Goal: Task Accomplishment & Management: Manage account settings

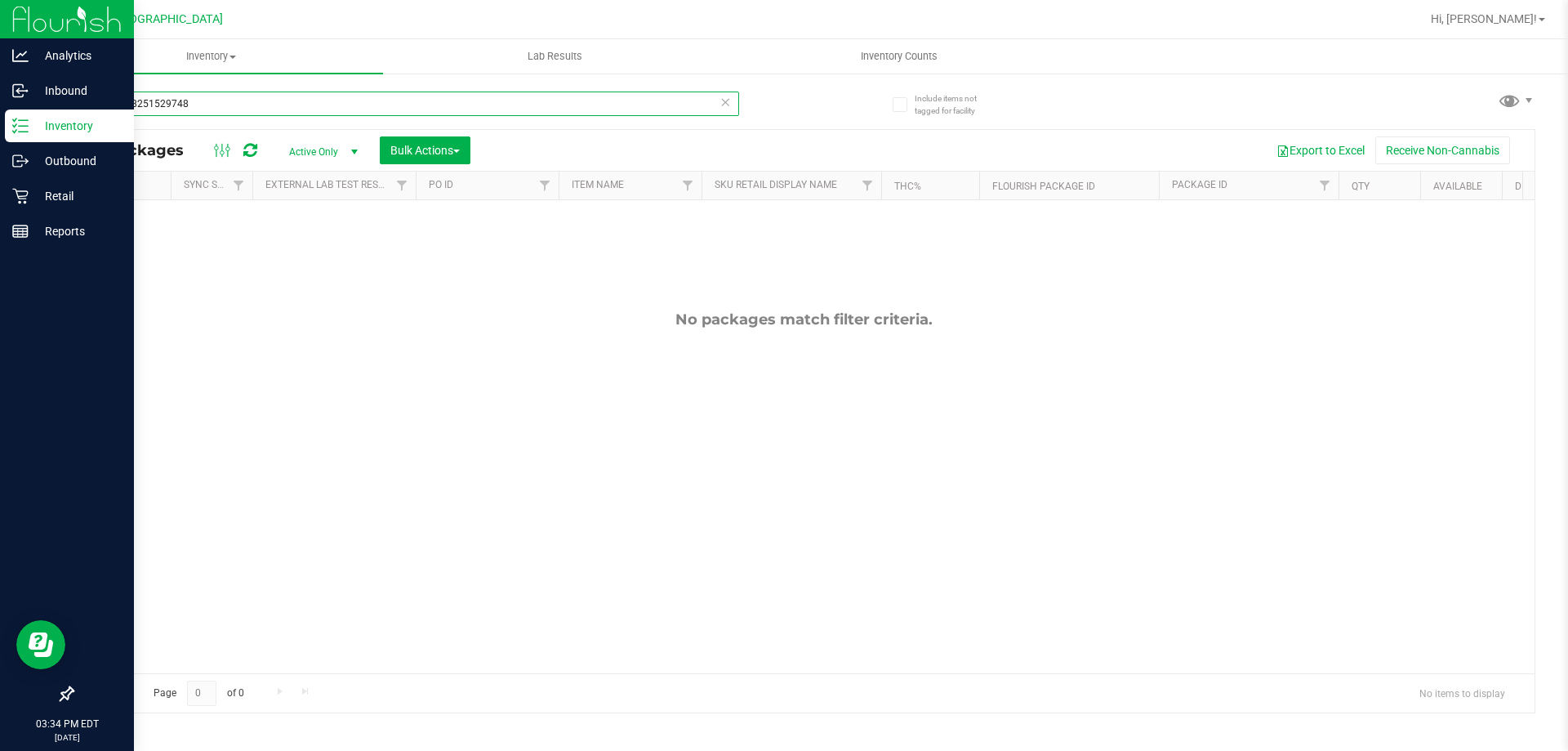
drag, startPoint x: 213, startPoint y: 107, endPoint x: 0, endPoint y: 19, distance: 230.5
click at [0, 19] on div "Analytics Inbound Inventory Outbound Retail Reports 03:34 PM EDT [DATE] 08/23 […" at bounding box center [784, 375] width 1568 height 751
drag, startPoint x: 197, startPoint y: 100, endPoint x: 0, endPoint y: 100, distance: 197.0
click at [0, 100] on div "Analytics Inbound Inventory Outbound Retail Reports 03:34 PM EDT [DATE] 08/23 […" at bounding box center [784, 375] width 1568 height 751
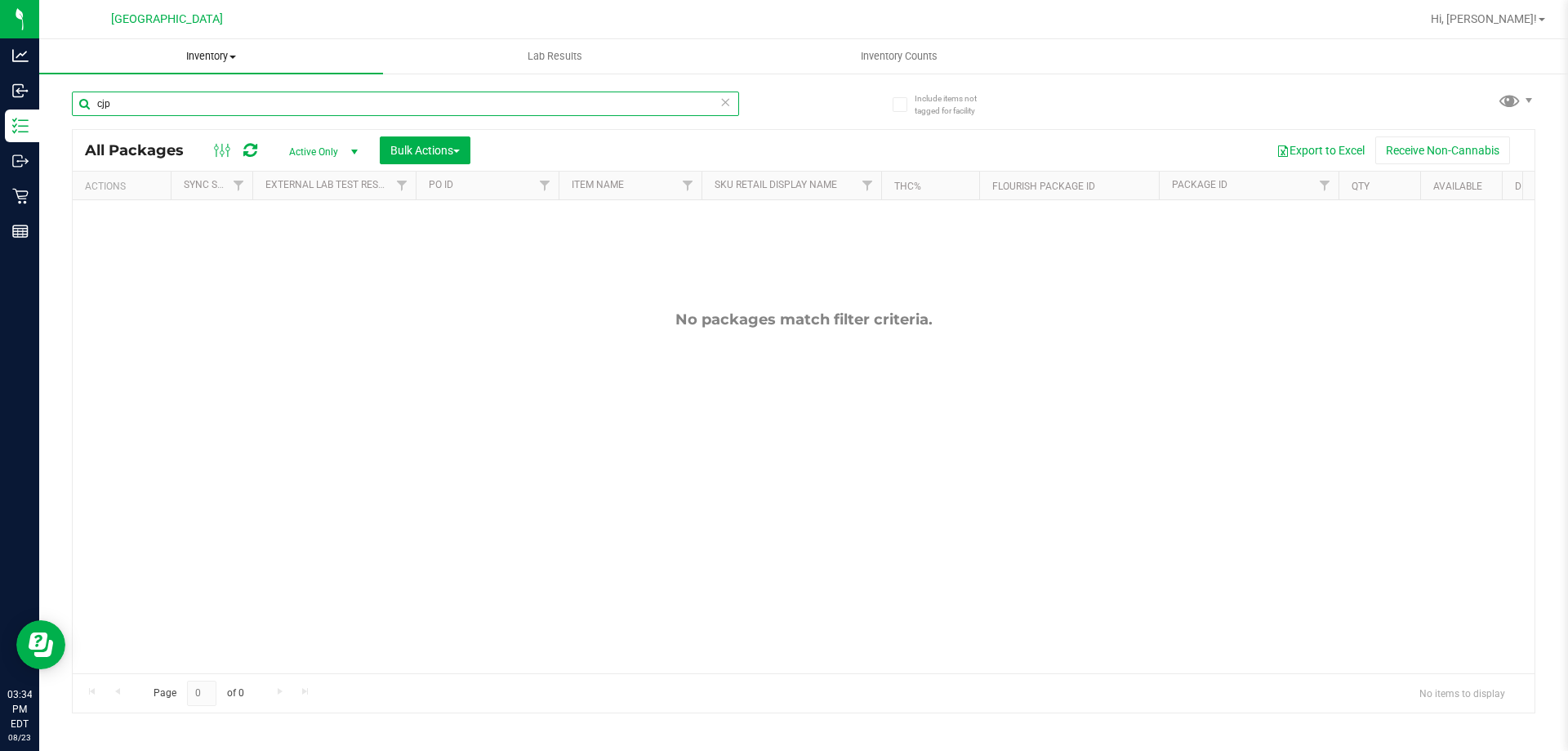
type input "cjp"
click at [210, 54] on span "Inventory" at bounding box center [211, 56] width 344 height 15
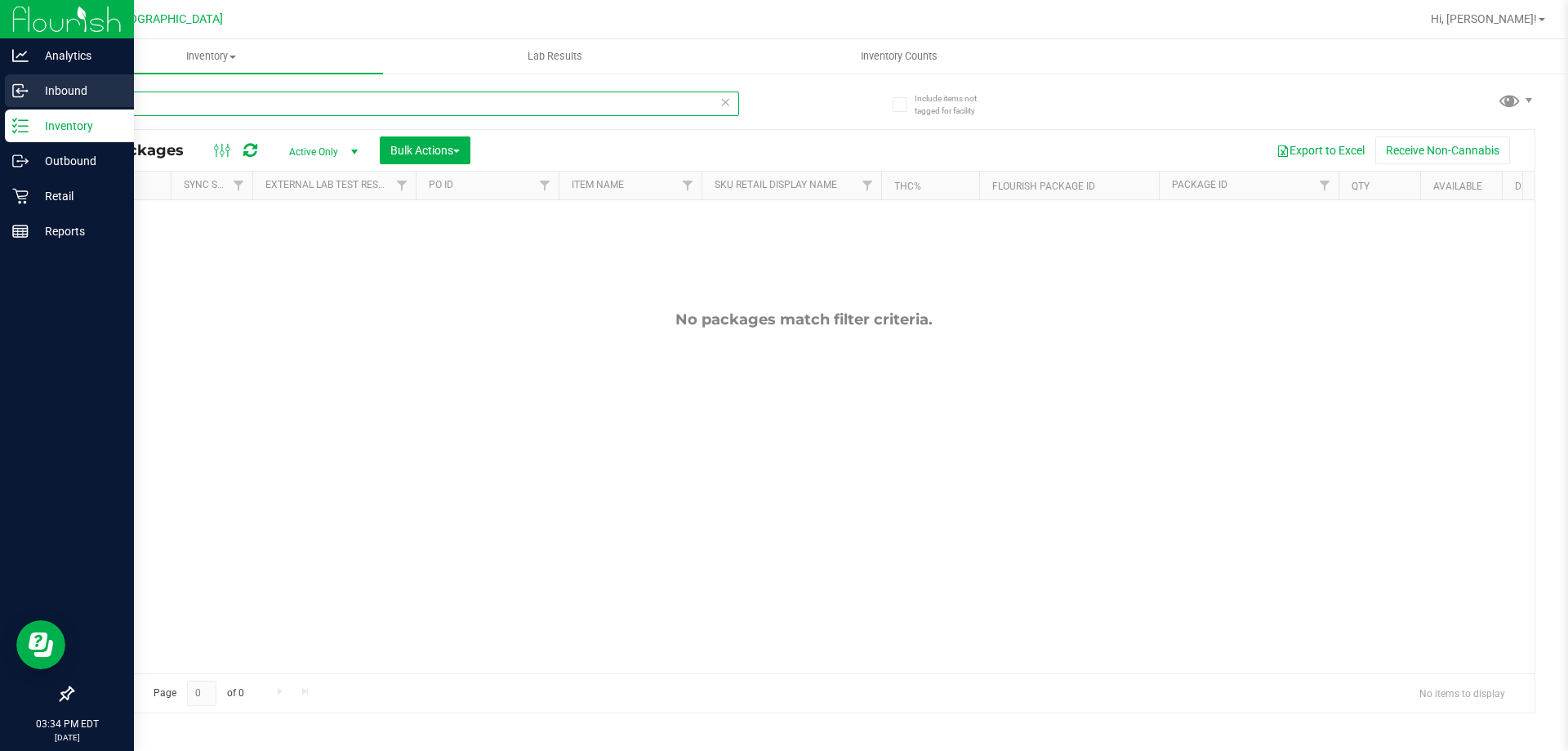
drag, startPoint x: 150, startPoint y: 100, endPoint x: 0, endPoint y: 100, distance: 150.0
click at [0, 100] on div "Analytics Inbound Inventory Outbound Retail Reports 03:34 PM EDT [DATE] 08/23 […" at bounding box center [784, 375] width 1568 height 751
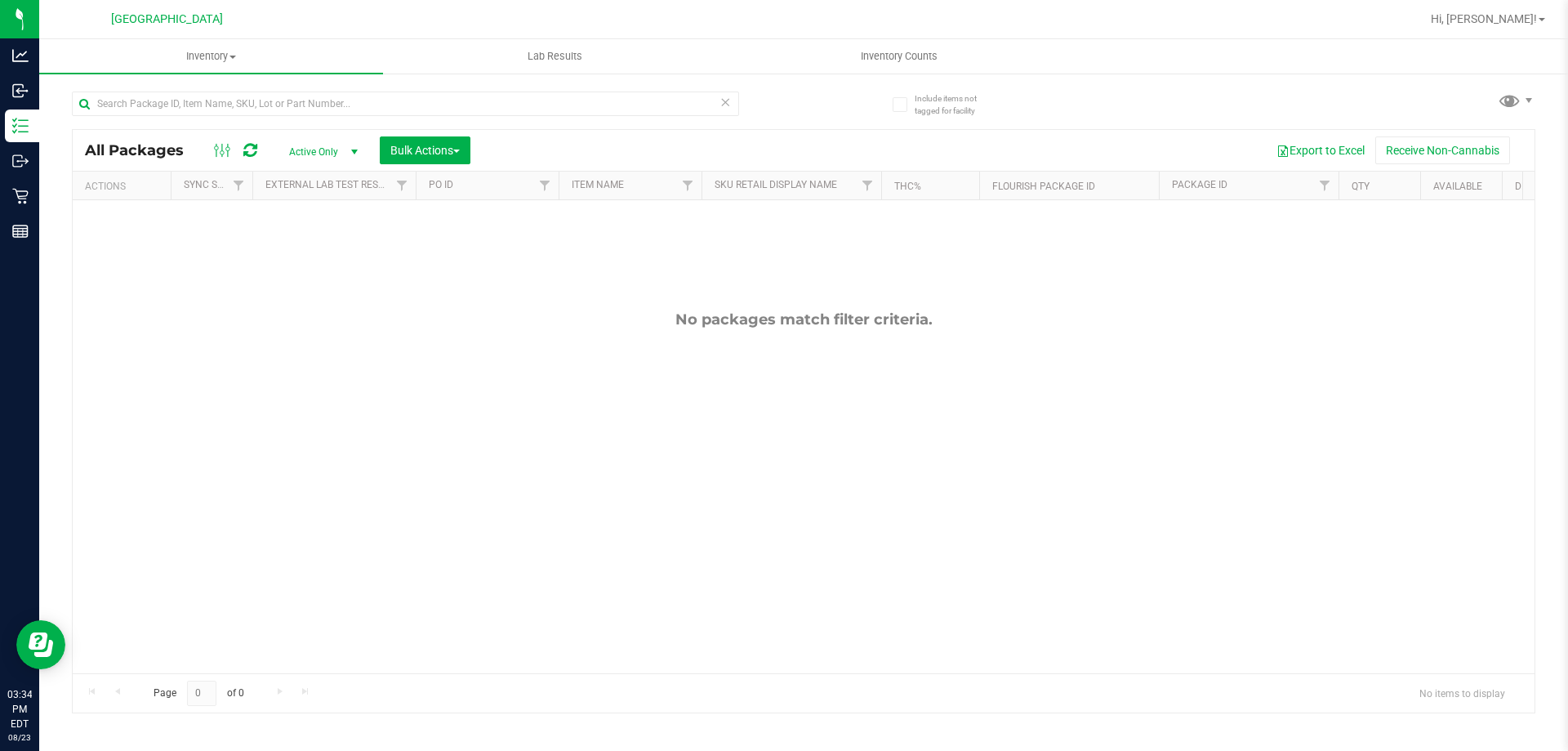
click at [426, 342] on div "No packages match filter criteria." at bounding box center [803, 492] width 1461 height 584
click at [321, 111] on input "text" at bounding box center [406, 104] width 668 height 24
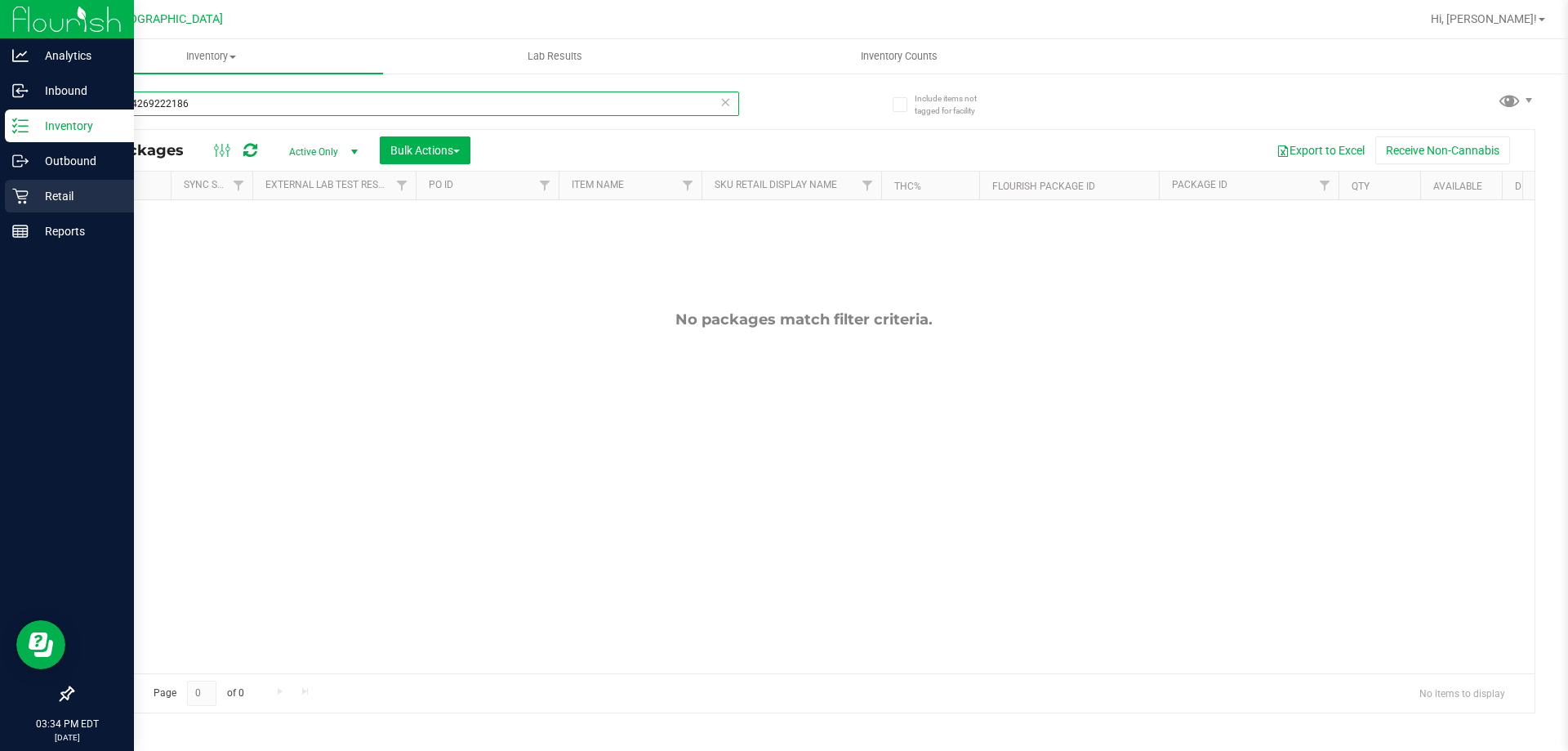
type input "8695444269222186"
click at [52, 195] on p "Retail" at bounding box center [78, 195] width 98 height 20
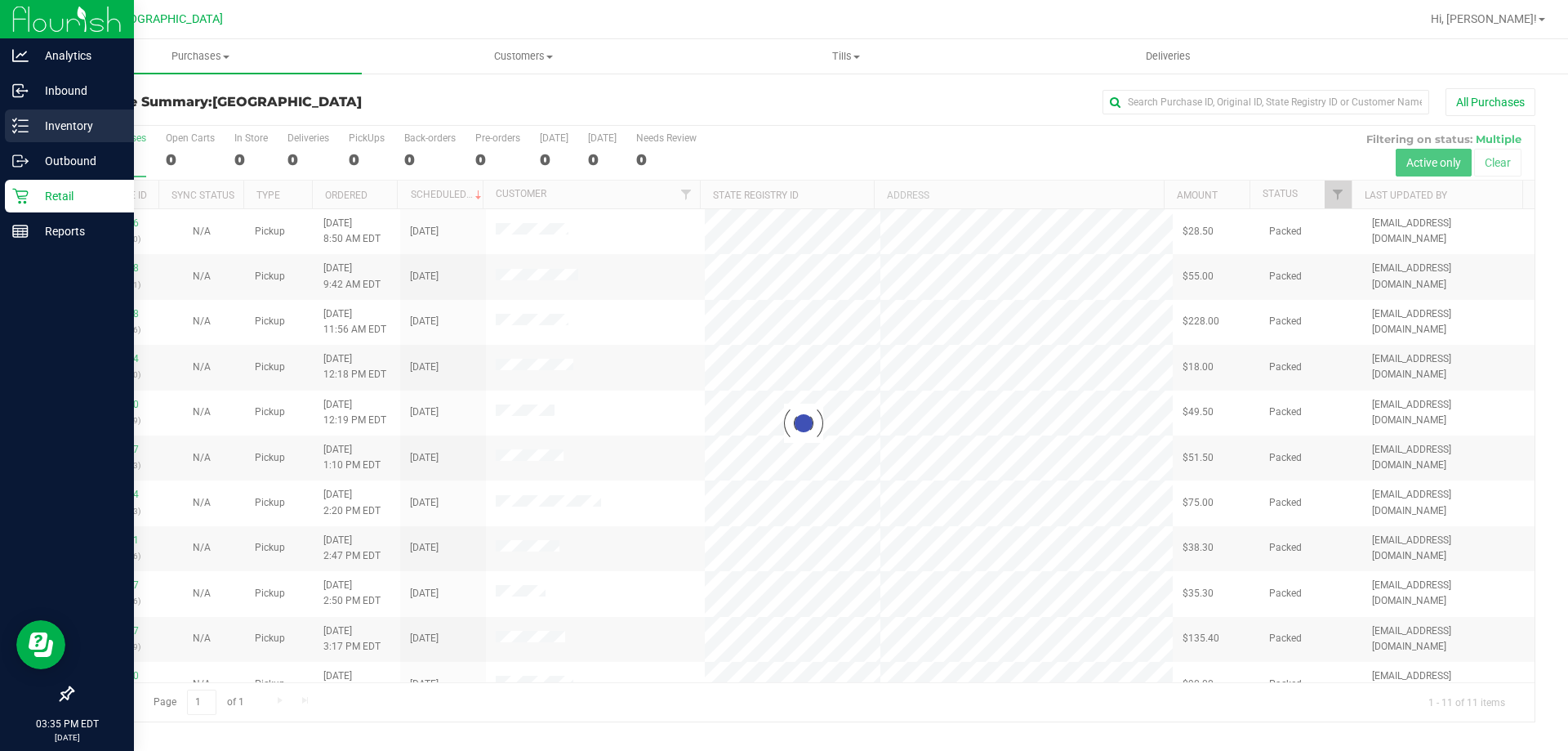
click at [83, 123] on p "Inventory" at bounding box center [78, 125] width 98 height 20
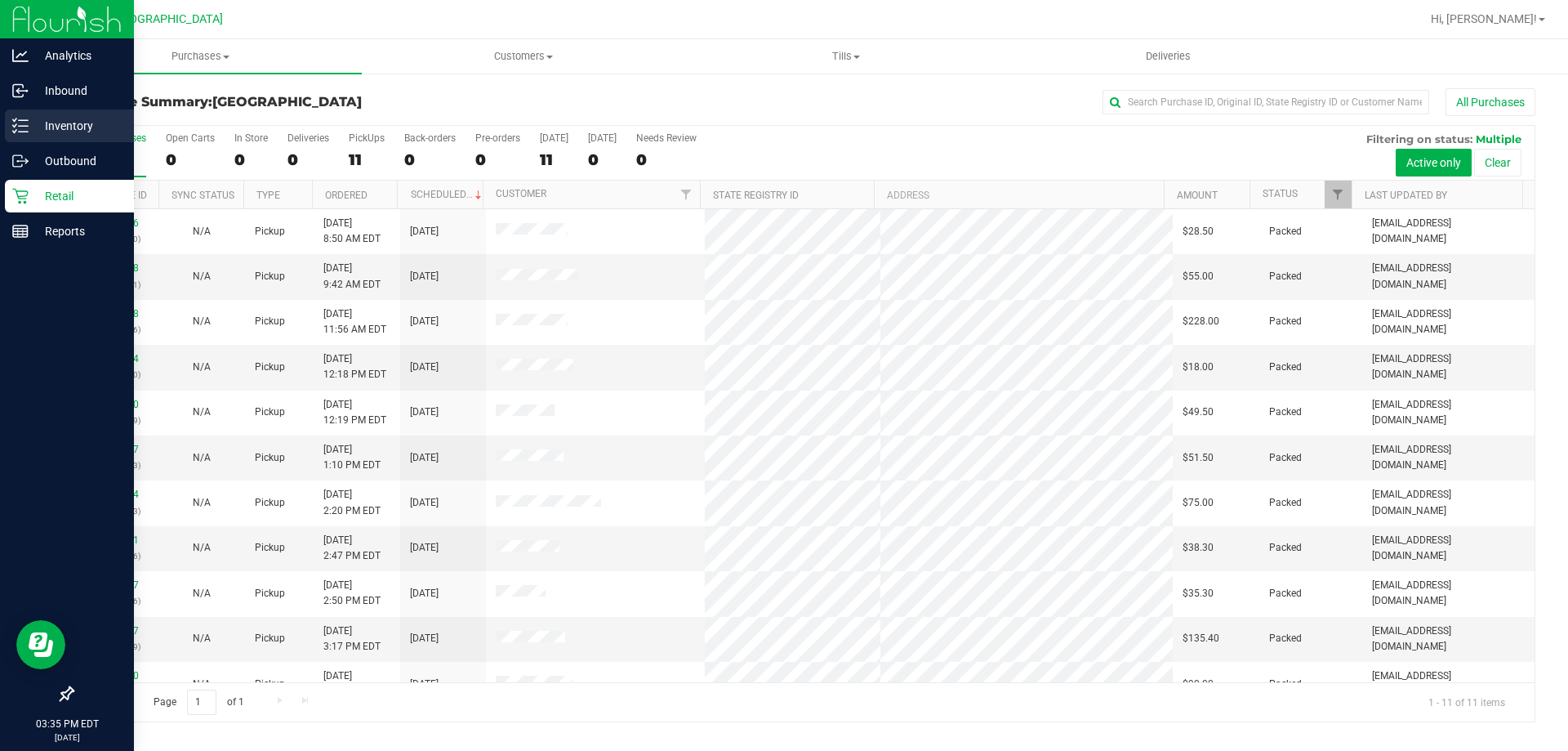
click at [83, 123] on p "Inventory" at bounding box center [78, 125] width 98 height 20
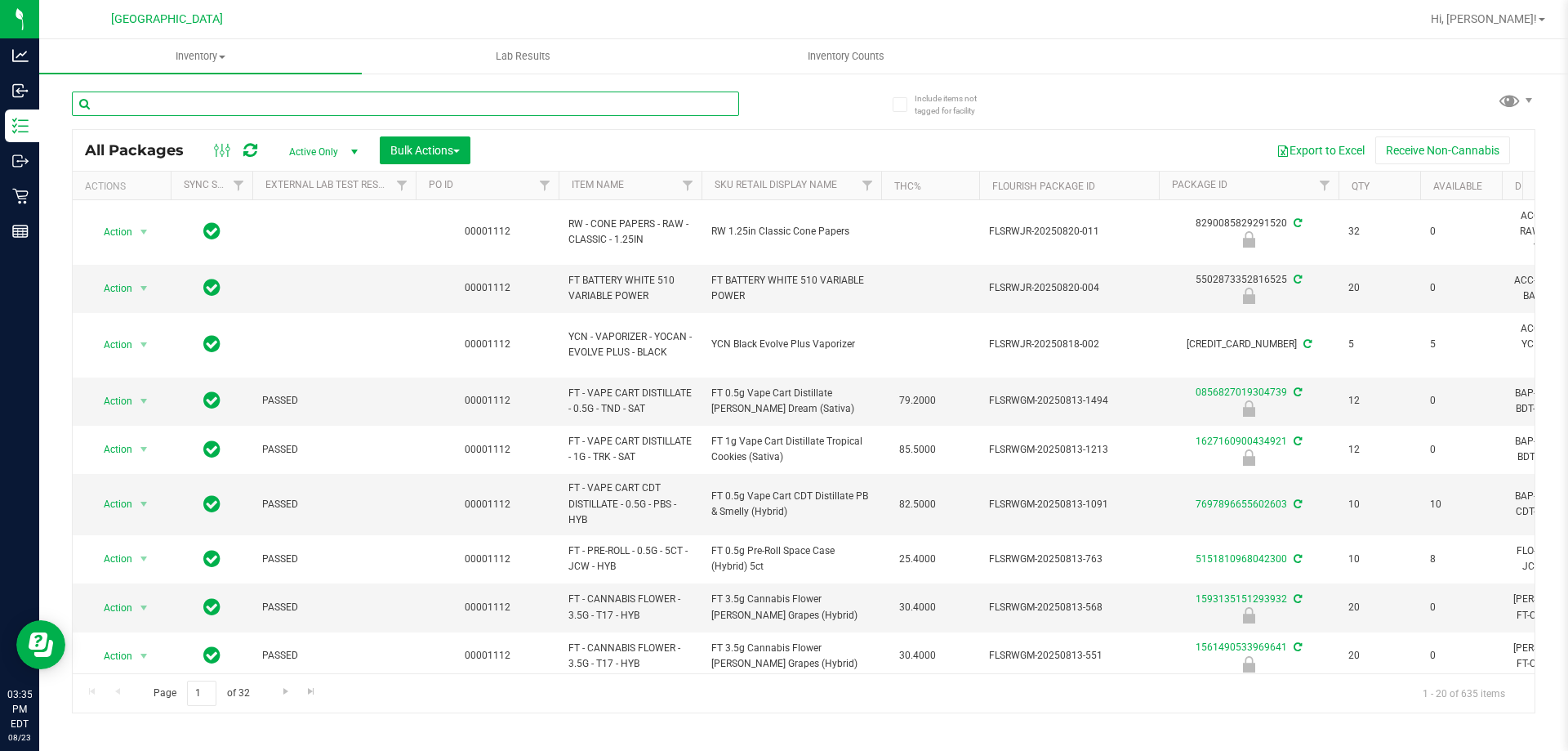
click at [390, 94] on input "text" at bounding box center [406, 104] width 668 height 24
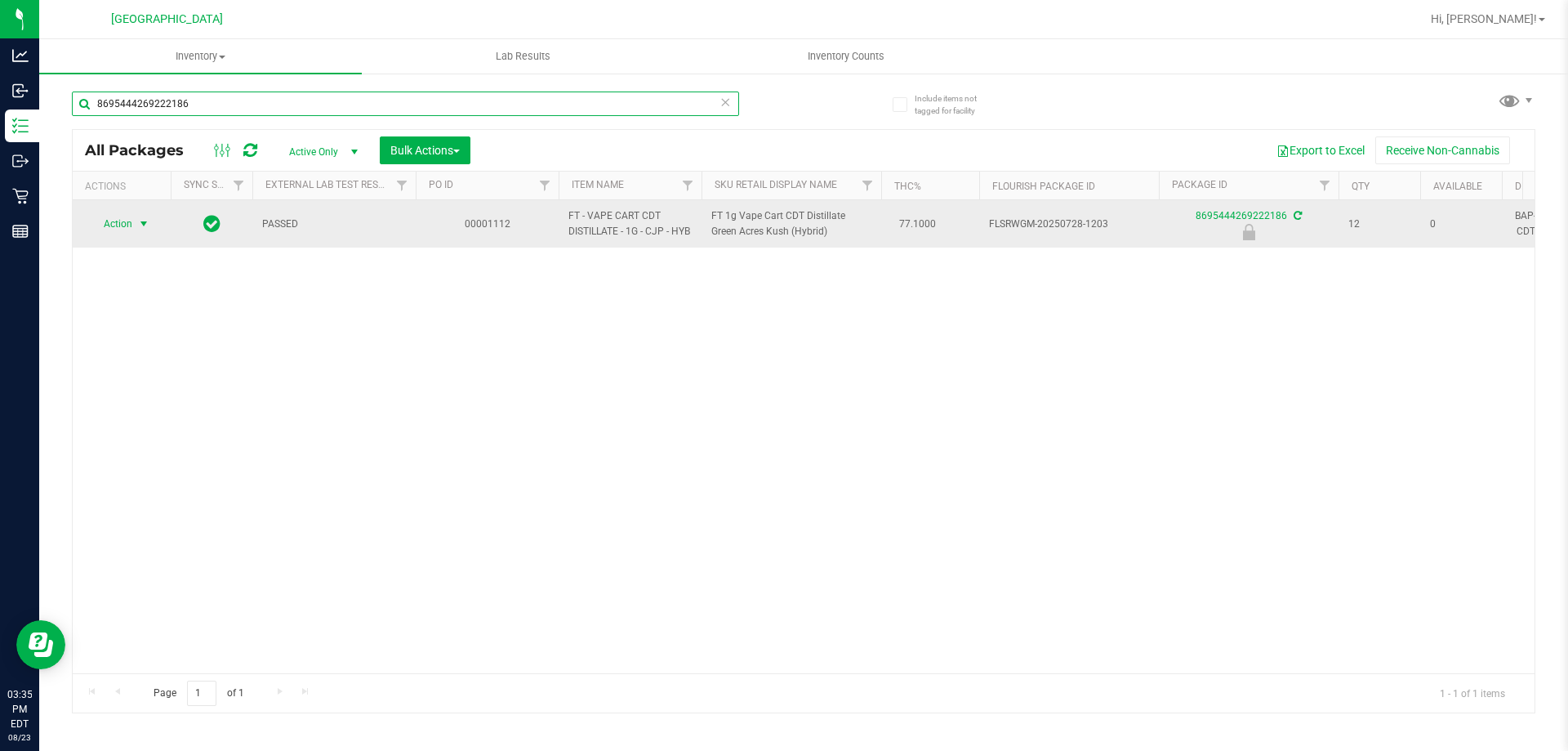
type input "8695444269222186"
click at [130, 224] on span "Action" at bounding box center [110, 224] width 44 height 22
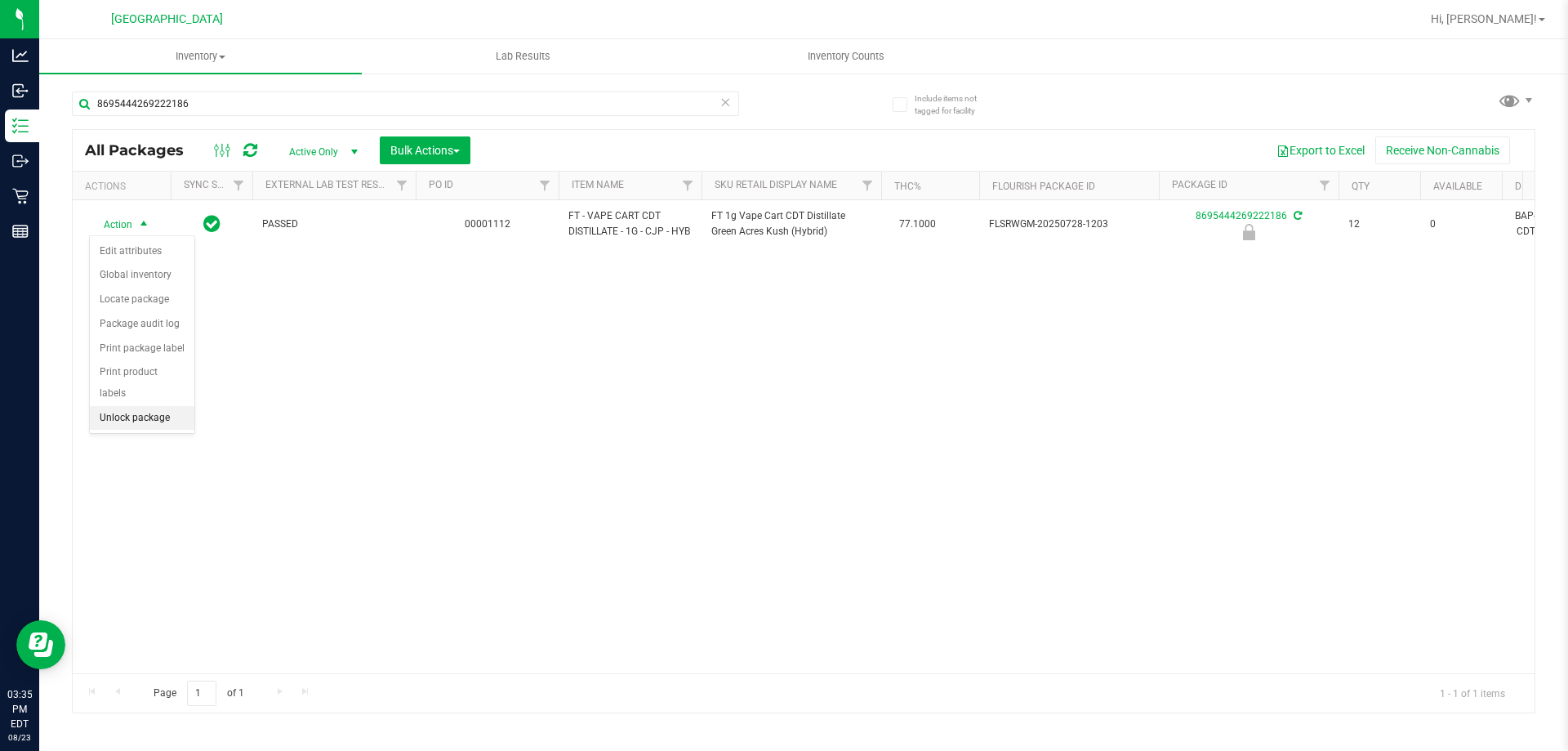
click at [163, 406] on li "Unlock package" at bounding box center [142, 418] width 105 height 24
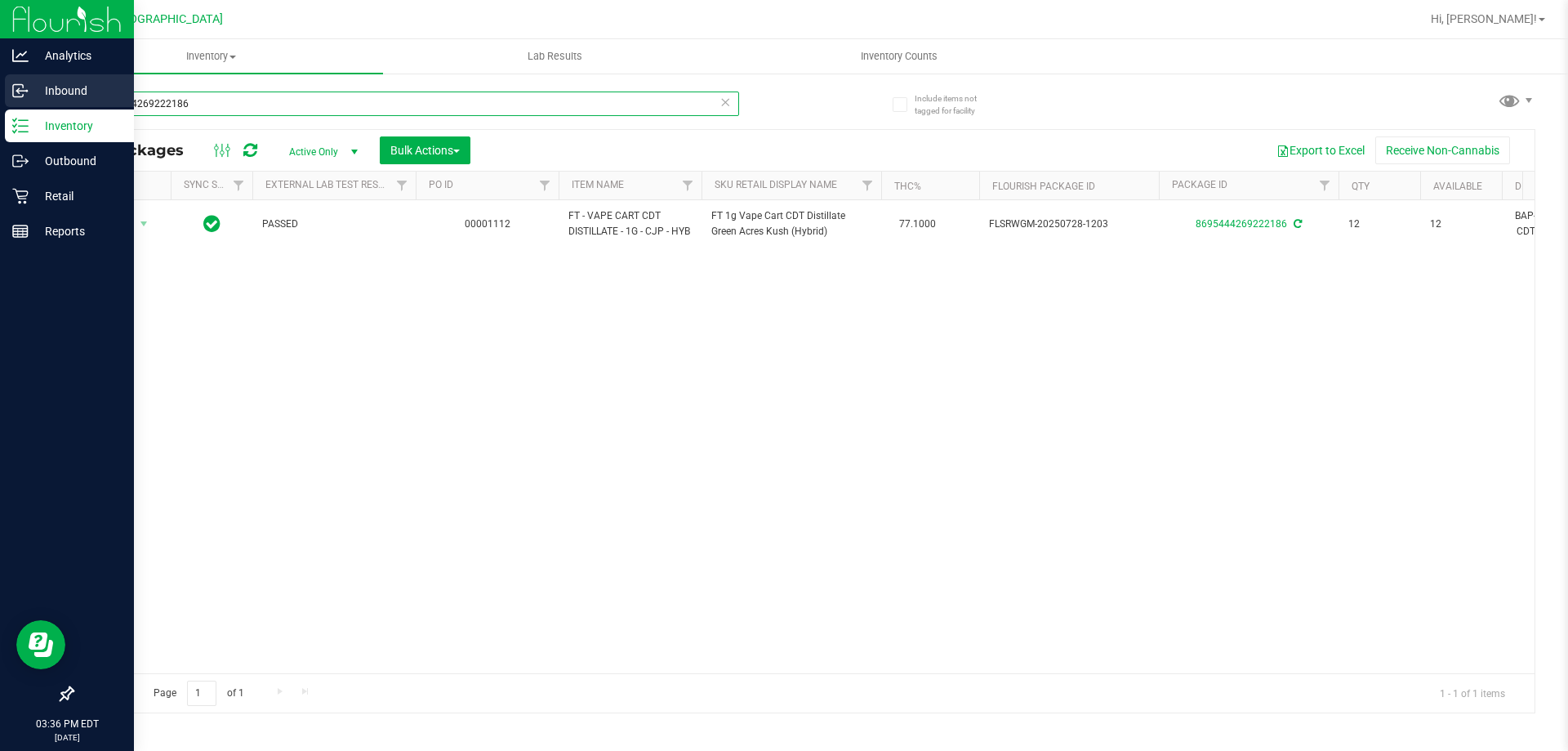
drag, startPoint x: 250, startPoint y: 101, endPoint x: 0, endPoint y: 101, distance: 250.0
click at [0, 101] on div "Analytics Inbound Inventory Outbound Retail Reports 03:36 PM EDT 08/23/2025 08/…" at bounding box center [784, 375] width 1568 height 751
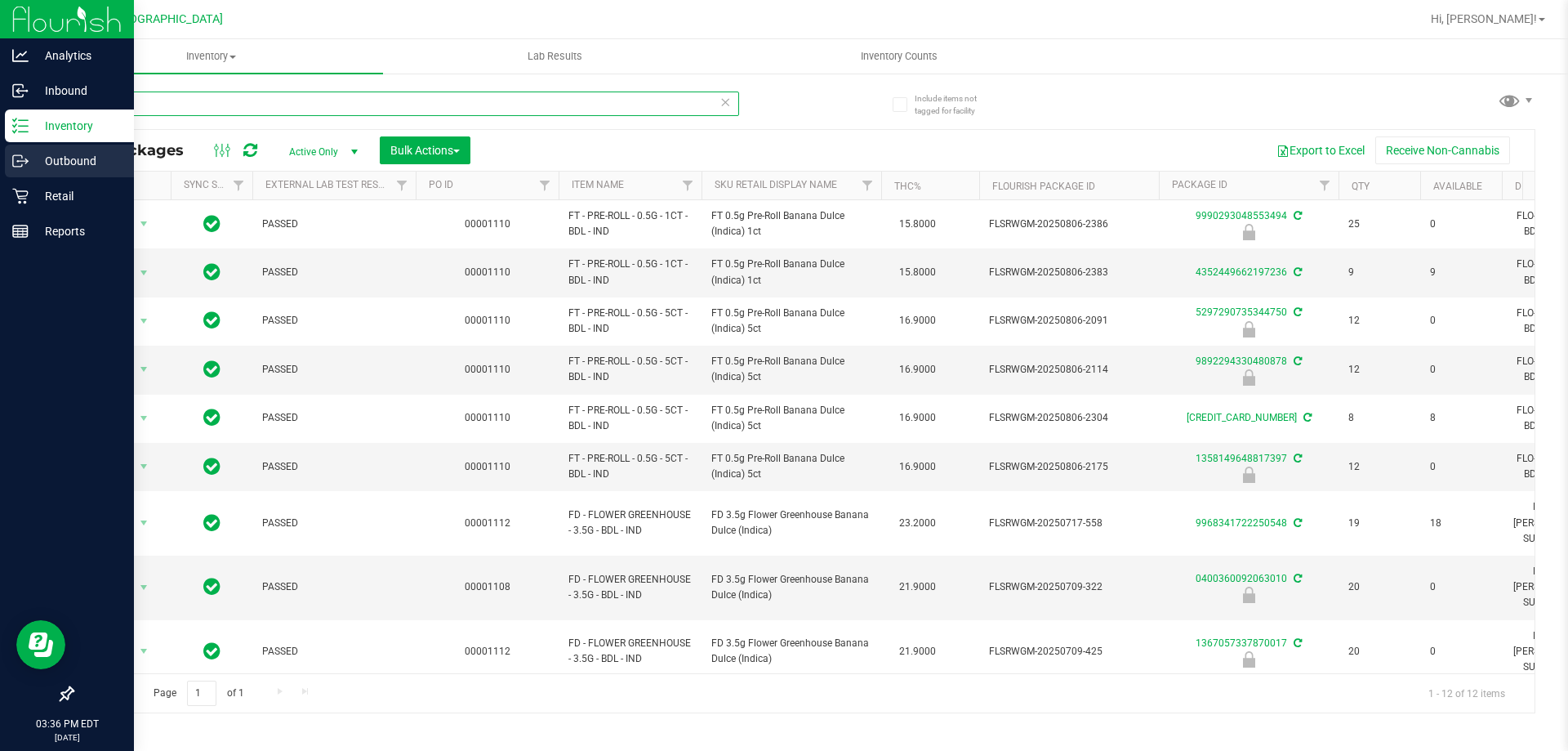
type input "bdl"
click at [65, 167] on p "Outbound" at bounding box center [78, 161] width 98 height 20
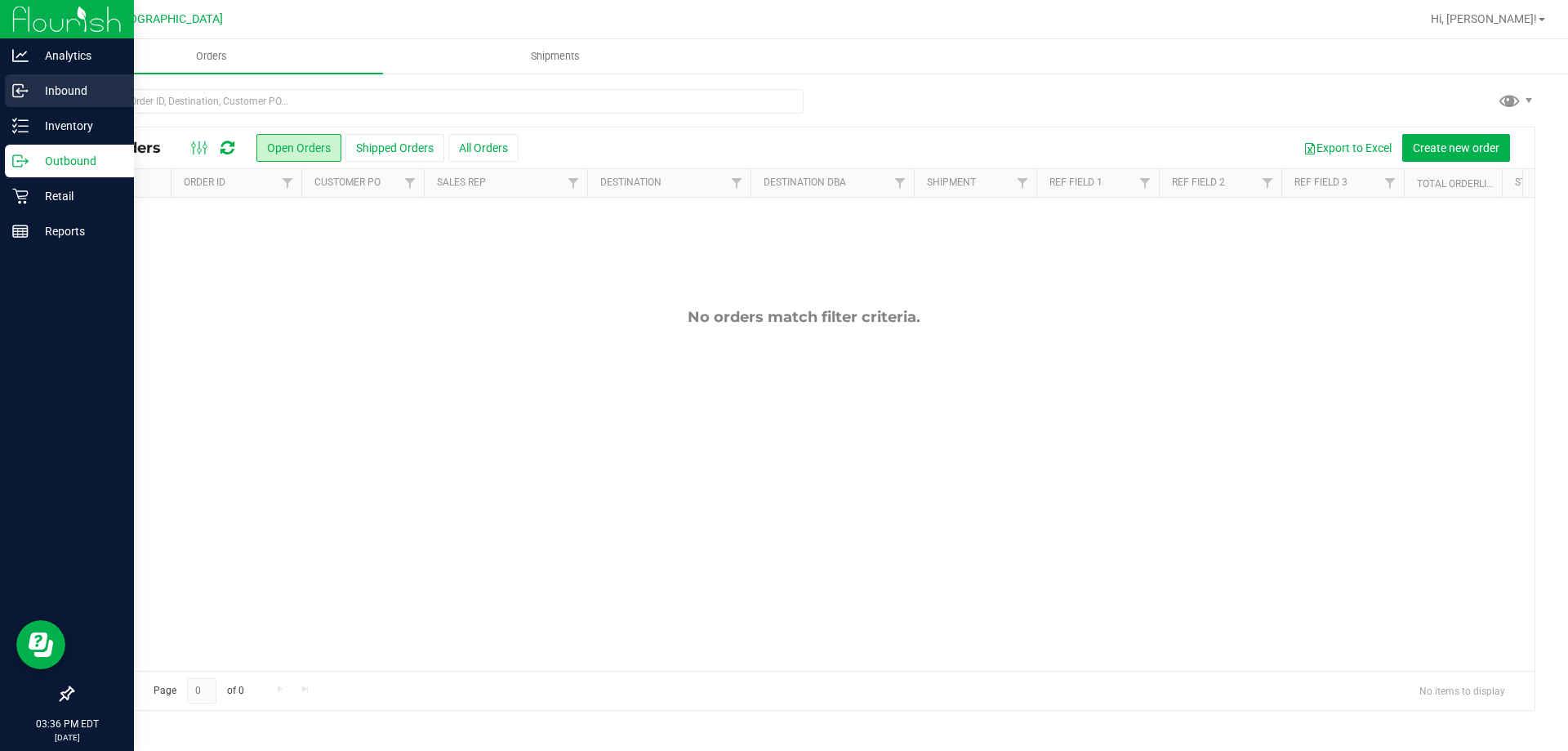
click at [71, 87] on p "Inbound" at bounding box center [78, 90] width 98 height 20
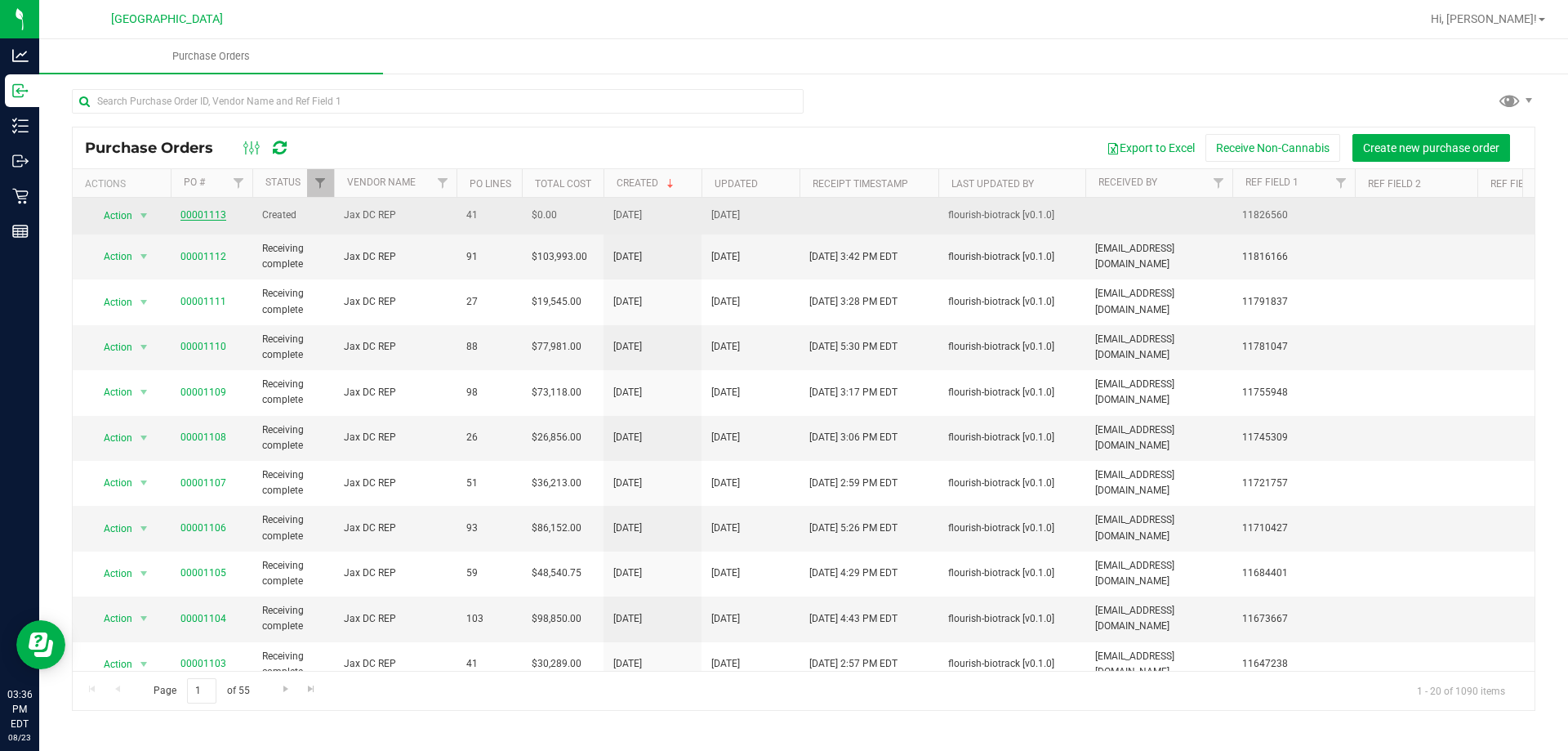
click at [190, 211] on link "00001113" at bounding box center [203, 215] width 46 height 11
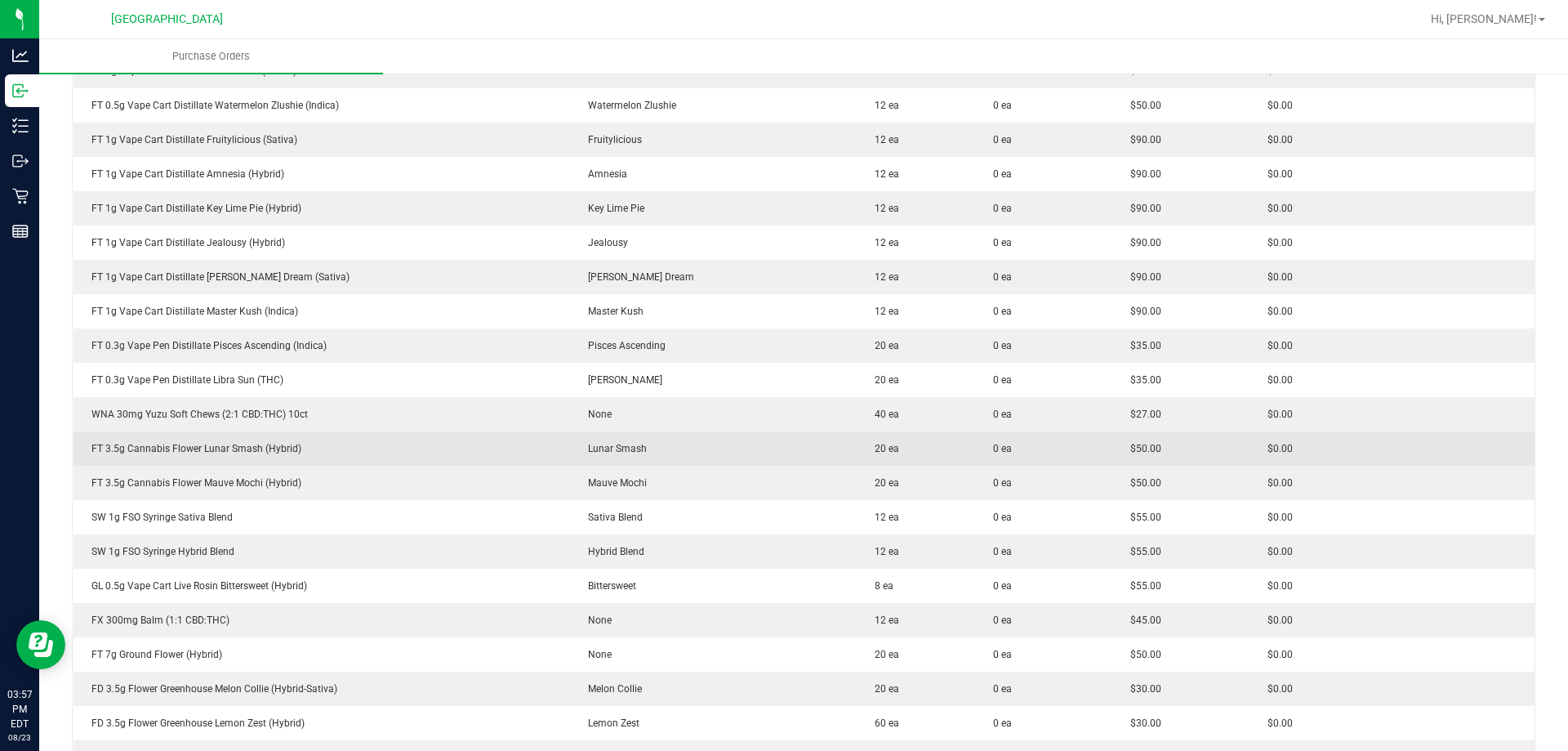
scroll to position [816, 0]
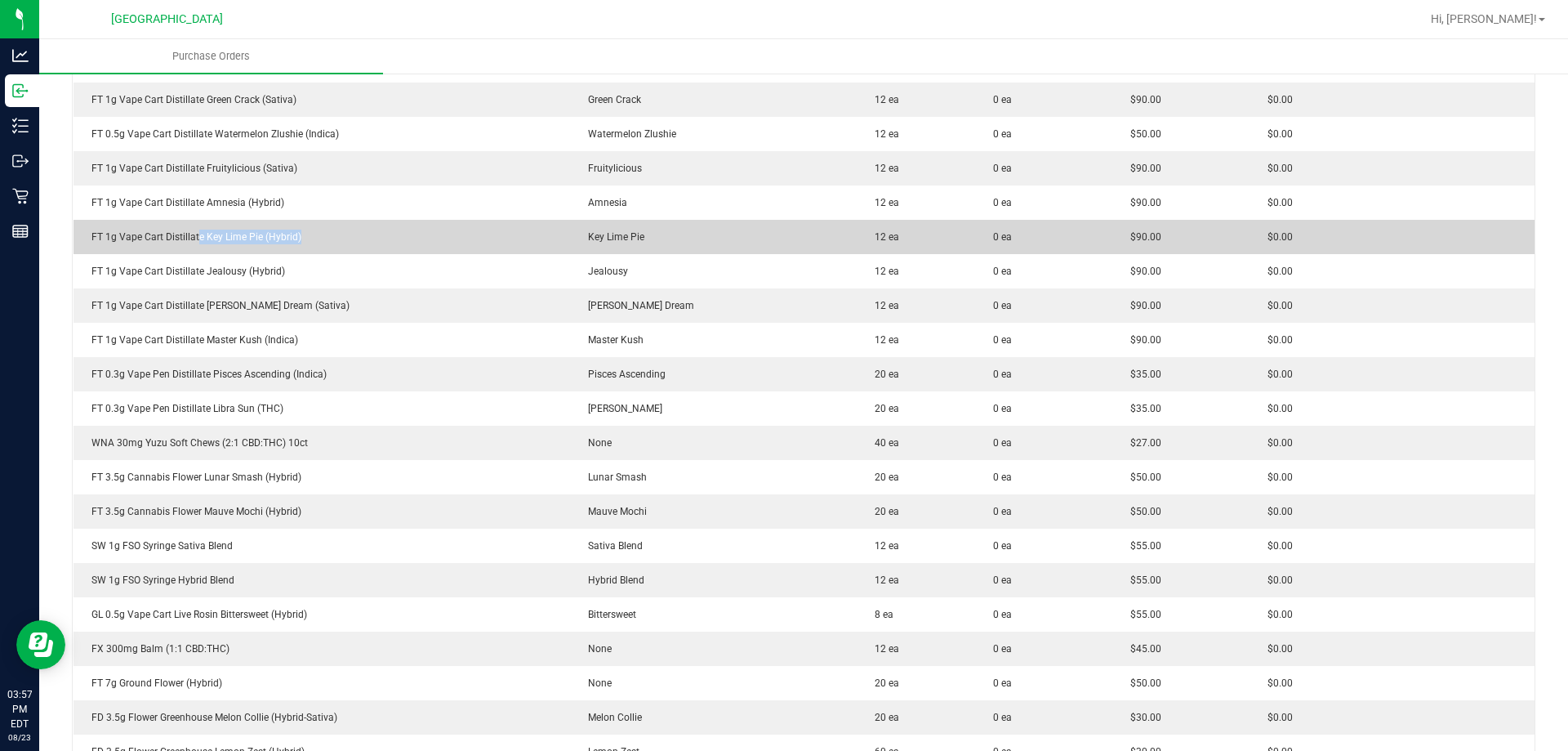
drag, startPoint x: 323, startPoint y: 223, endPoint x: 198, endPoint y: 224, distance: 125.0
click at [198, 224] on td "FT 1g Vape Cart Distillate Key Lime Pie (Hybrid)" at bounding box center [322, 237] width 496 height 35
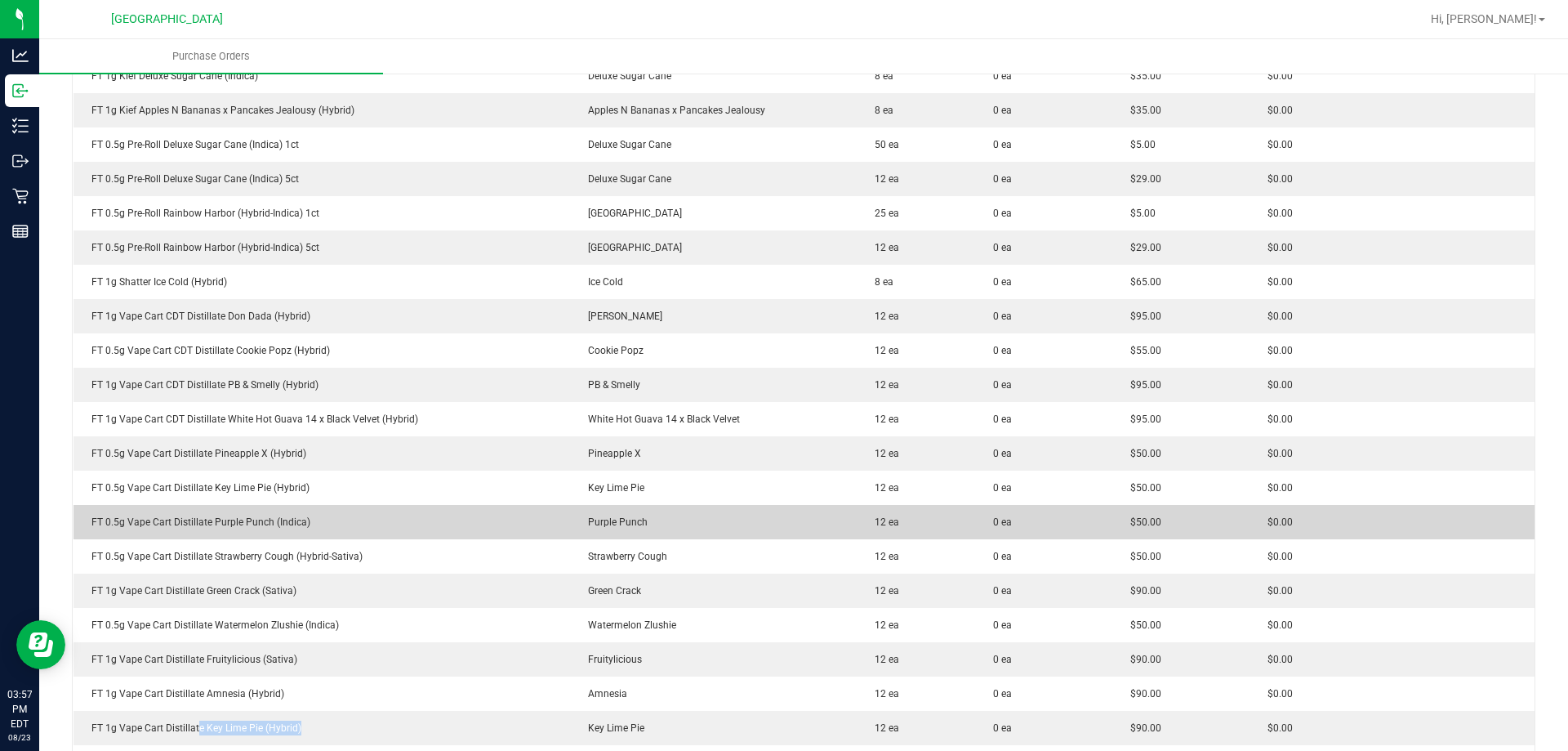
scroll to position [326, 0]
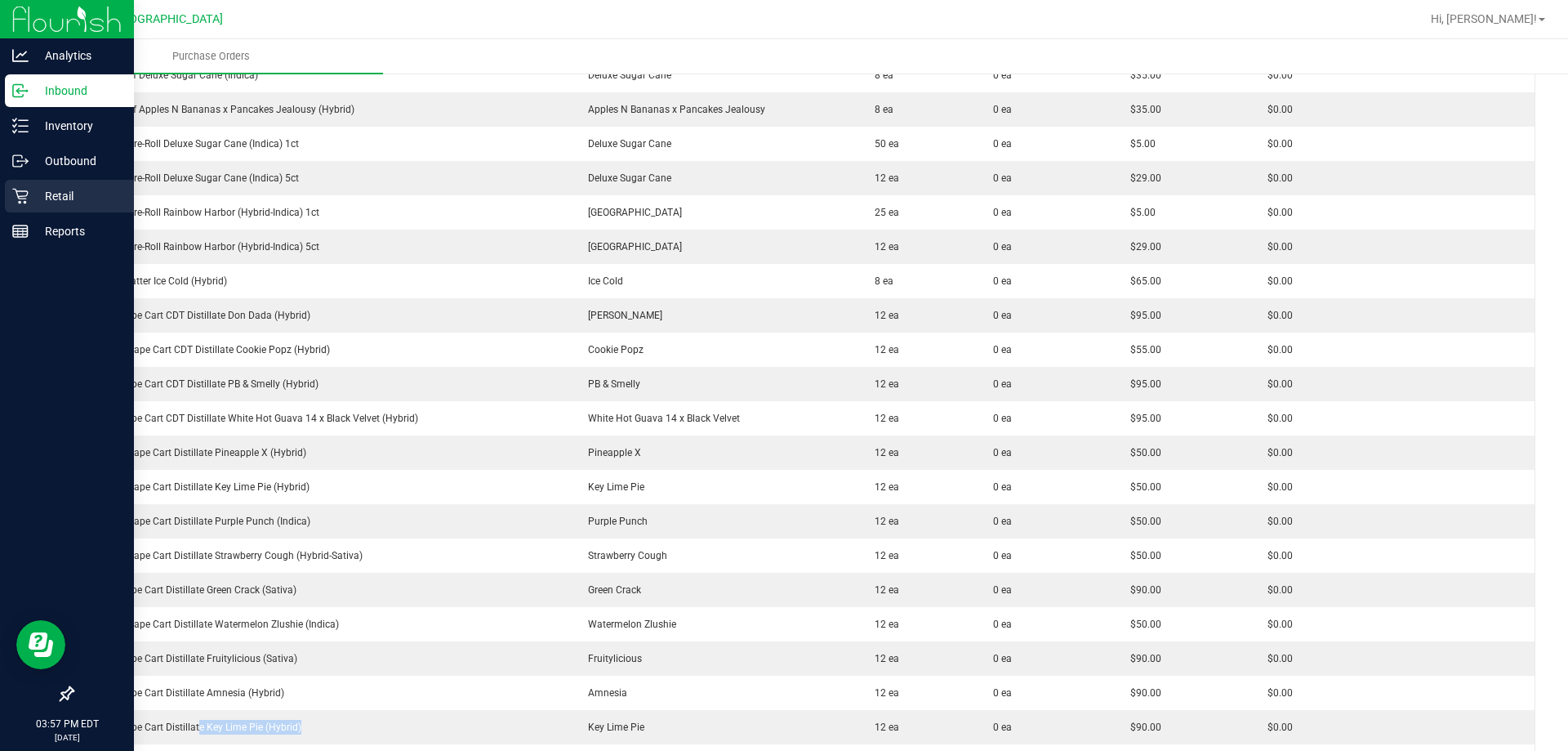
click at [79, 196] on p "Retail" at bounding box center [78, 195] width 98 height 20
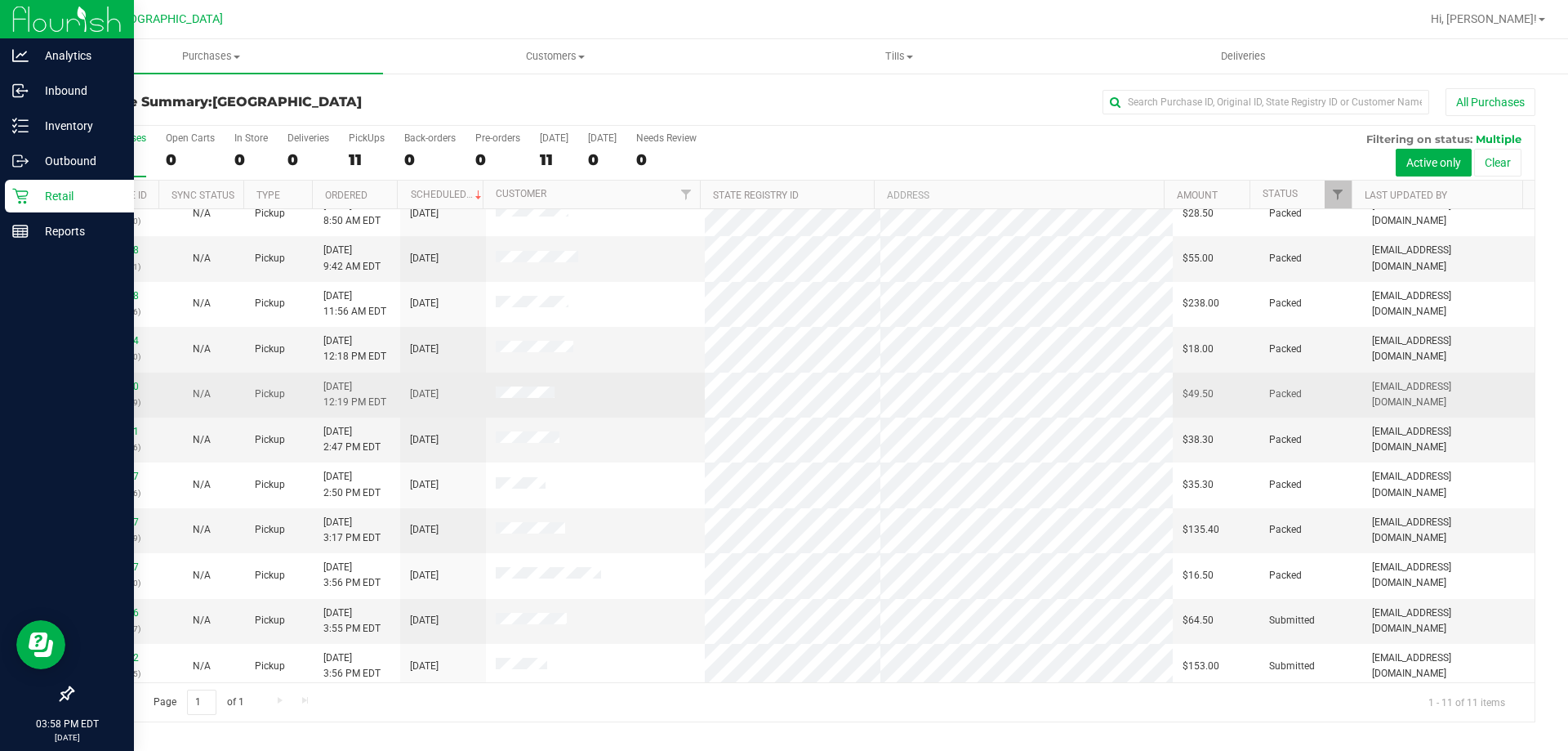
scroll to position [23, 0]
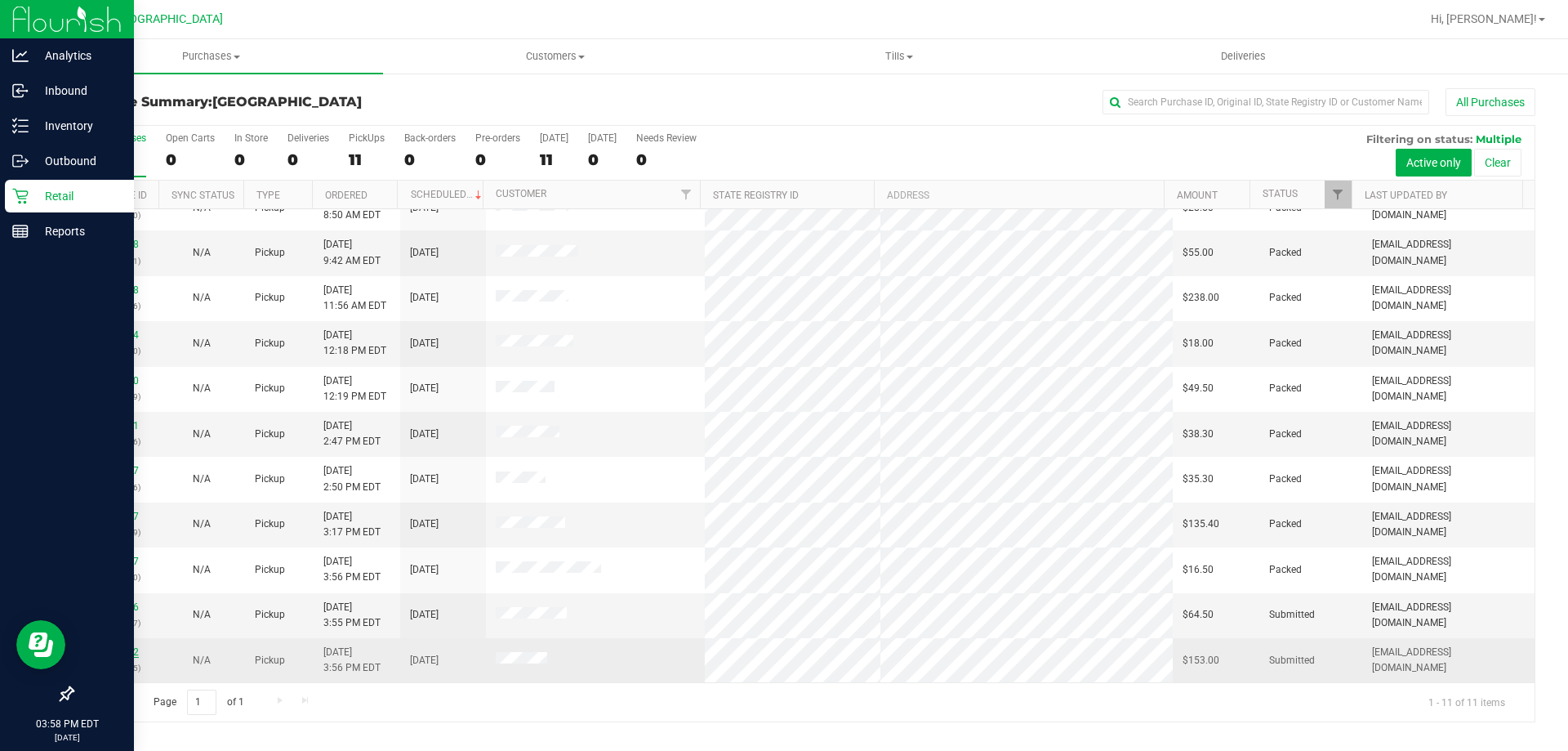
click at [125, 654] on link "11835962" at bounding box center [116, 652] width 46 height 11
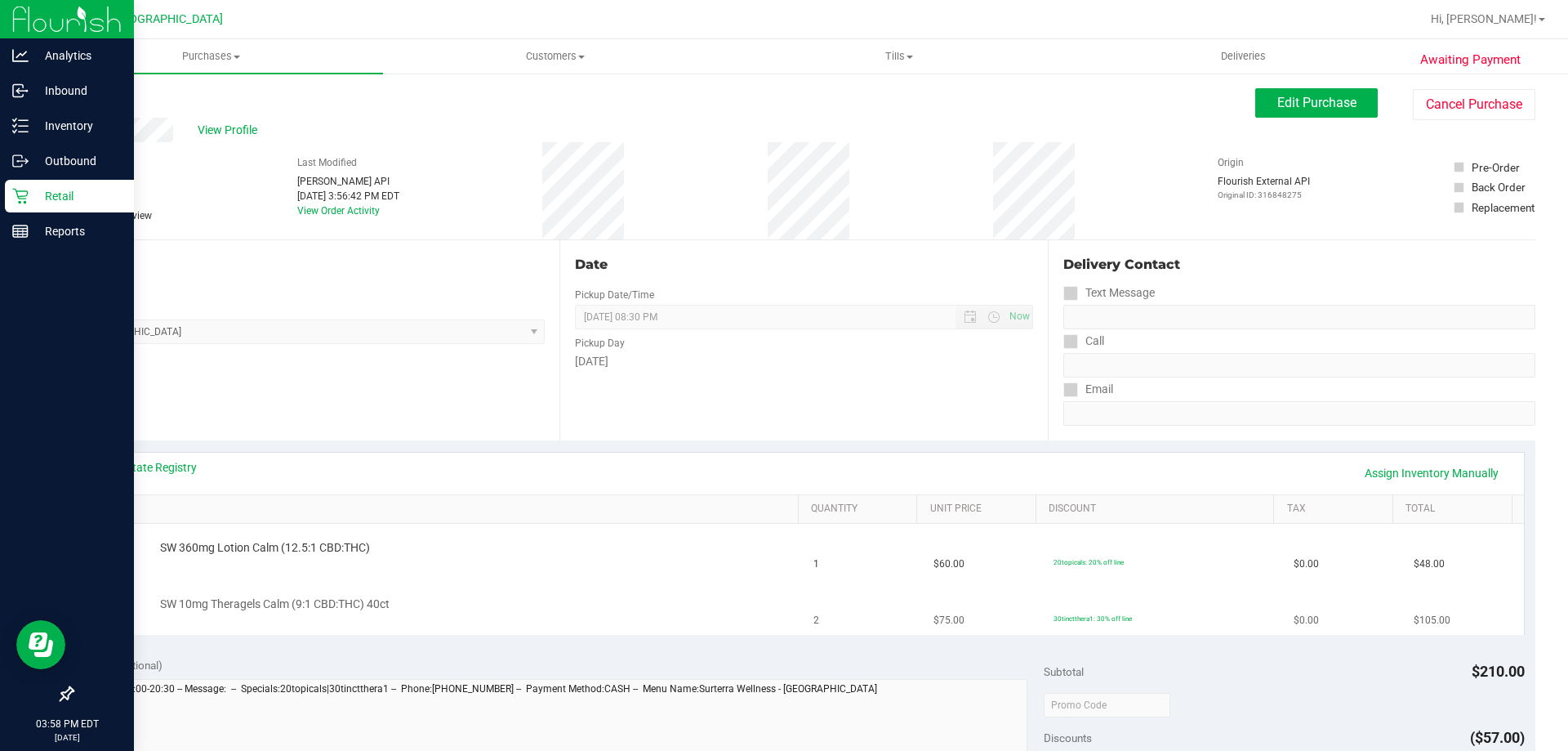
scroll to position [326, 0]
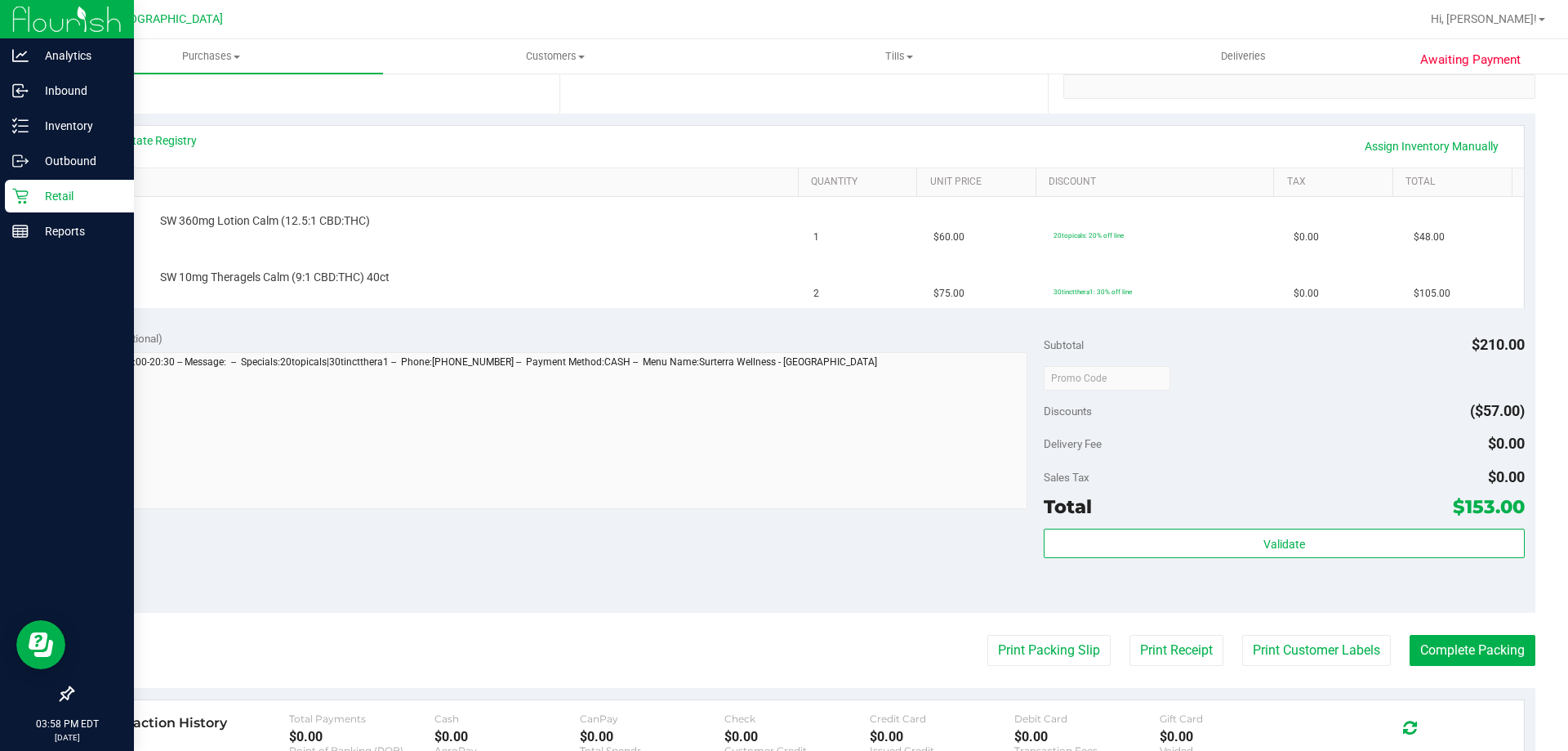
click at [996, 668] on purchase-details "Back Edit Purchase Cancel Purchase View Profile # 11835962 BioTrack ID: - Submi…" at bounding box center [803, 377] width 1463 height 1232
click at [998, 663] on button "Print Packing Slip" at bounding box center [1049, 650] width 123 height 31
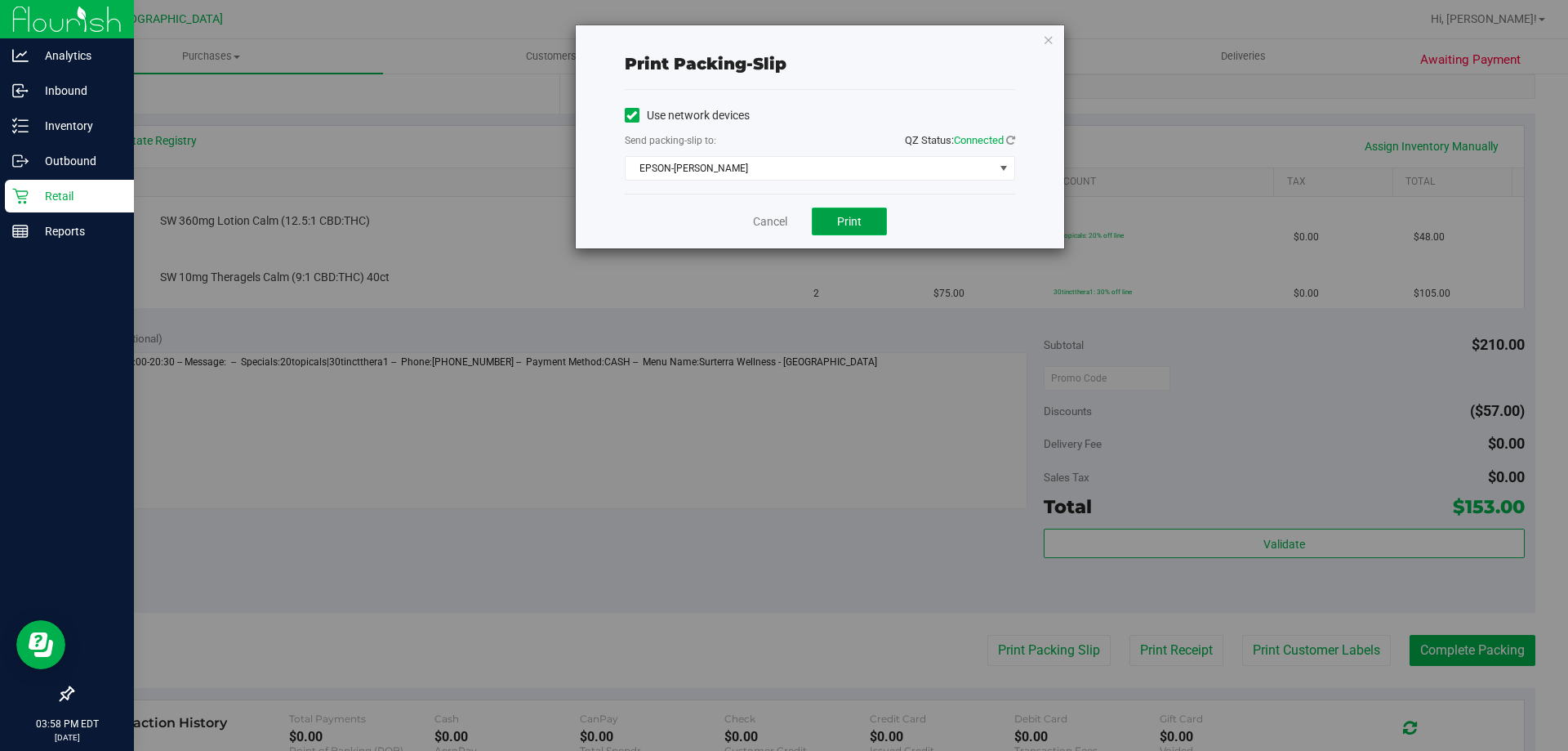
click at [830, 223] on button "Print" at bounding box center [849, 222] width 75 height 28
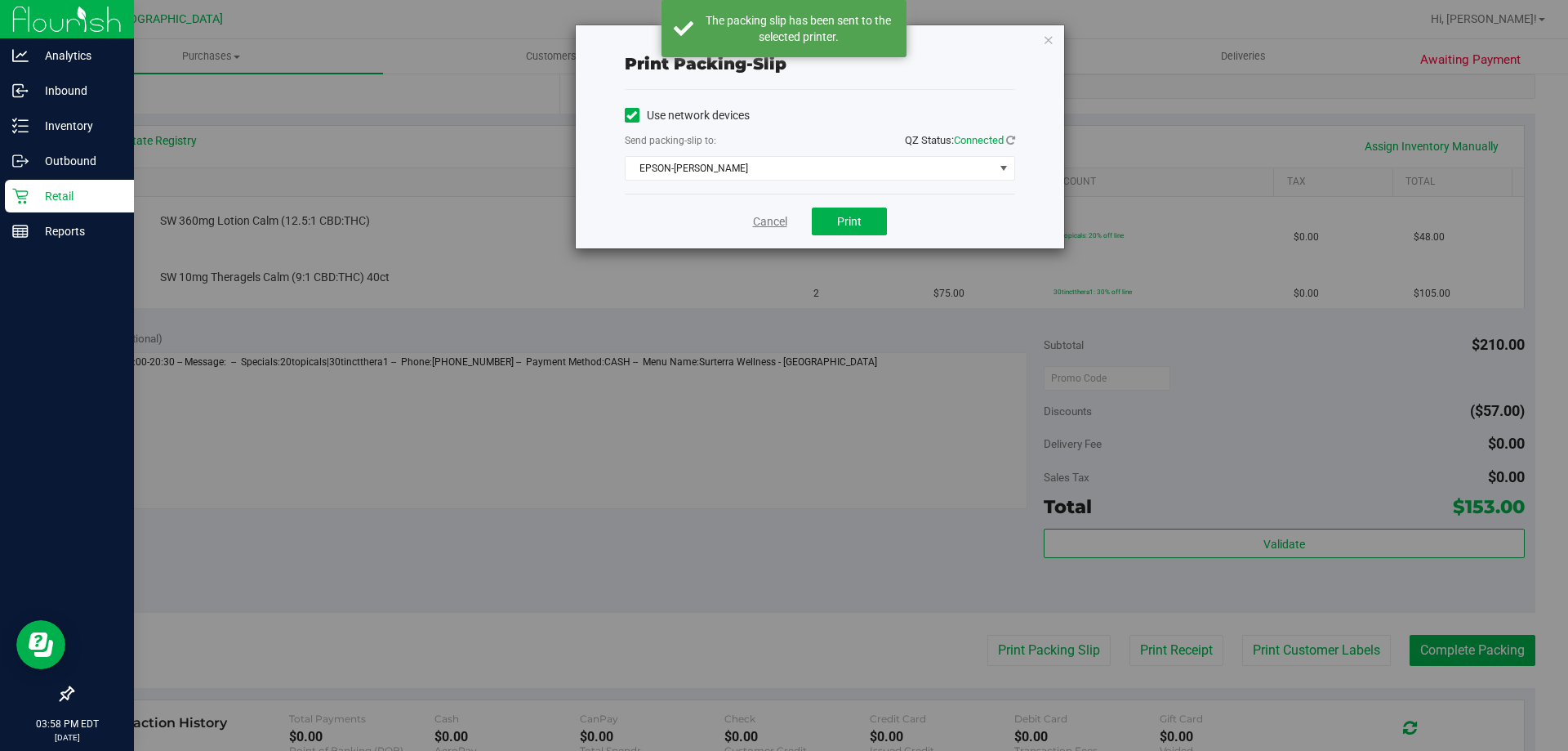
click at [764, 215] on link "Cancel" at bounding box center [770, 222] width 35 height 17
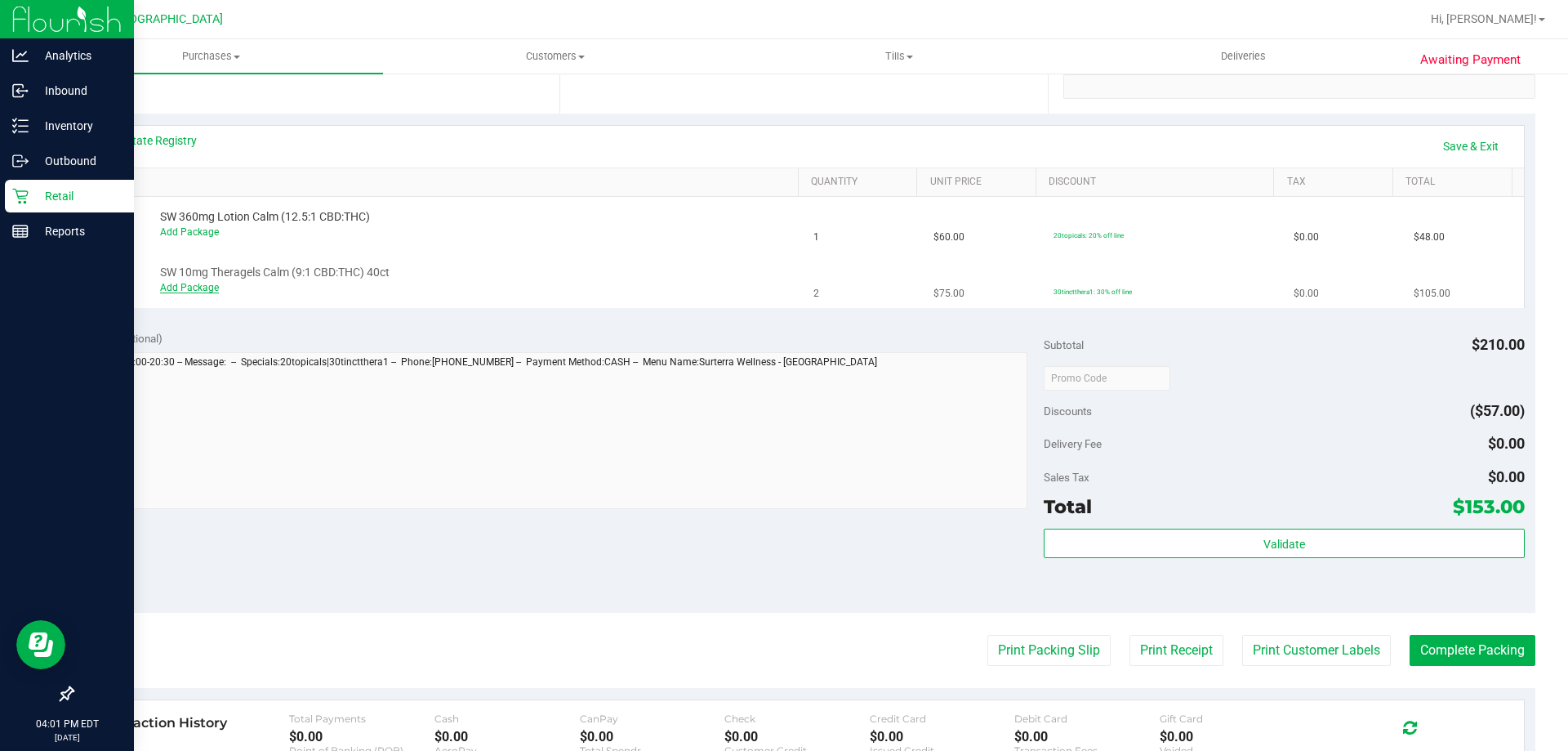
click at [185, 282] on link "Add Package" at bounding box center [189, 287] width 59 height 11
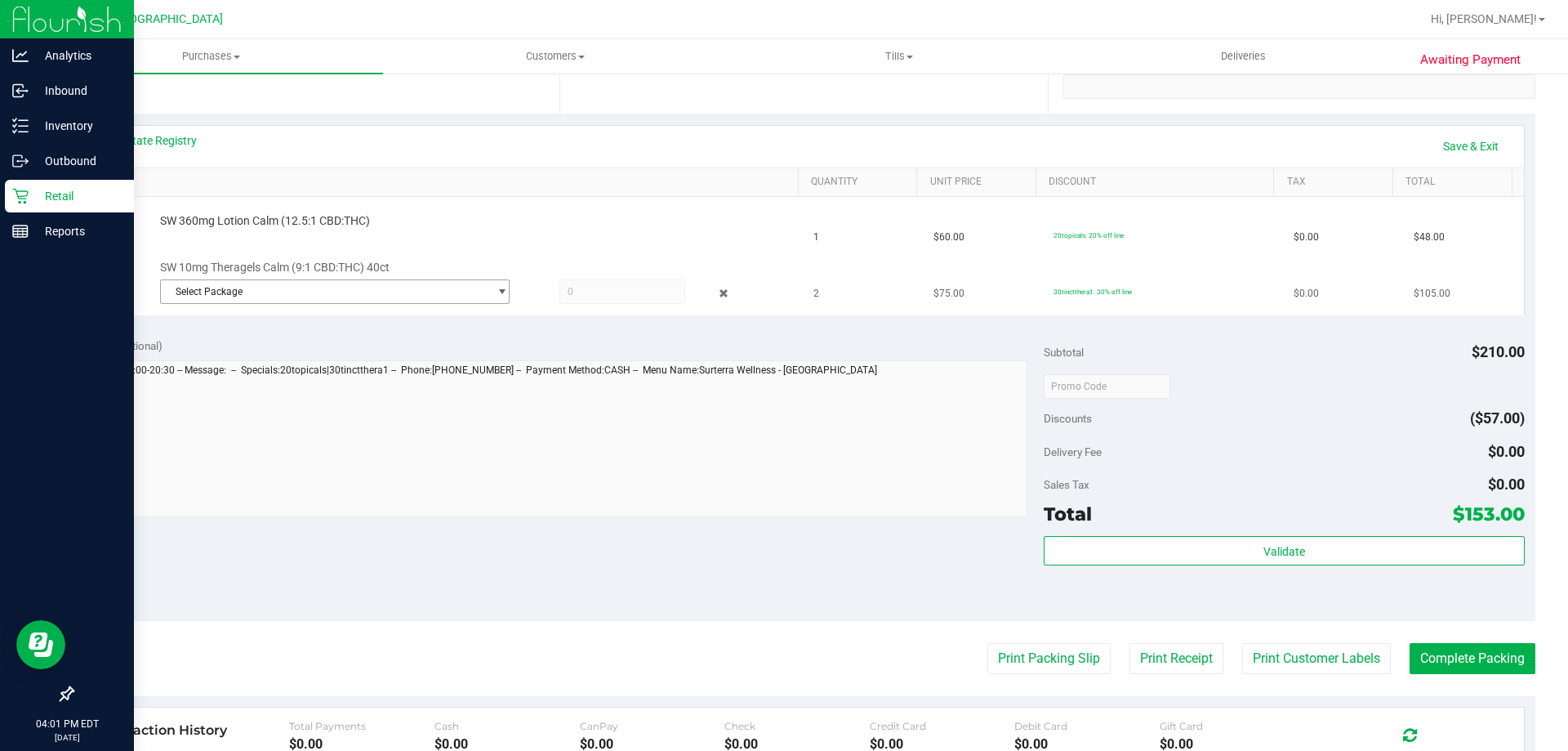
click at [266, 292] on span "Select Package" at bounding box center [324, 292] width 327 height 22
click at [245, 365] on li "9264506152662208 ( TG250326CAL1-F-0506 | orig: FLSRWGM-20250512-1567 )" at bounding box center [330, 358] width 341 height 22
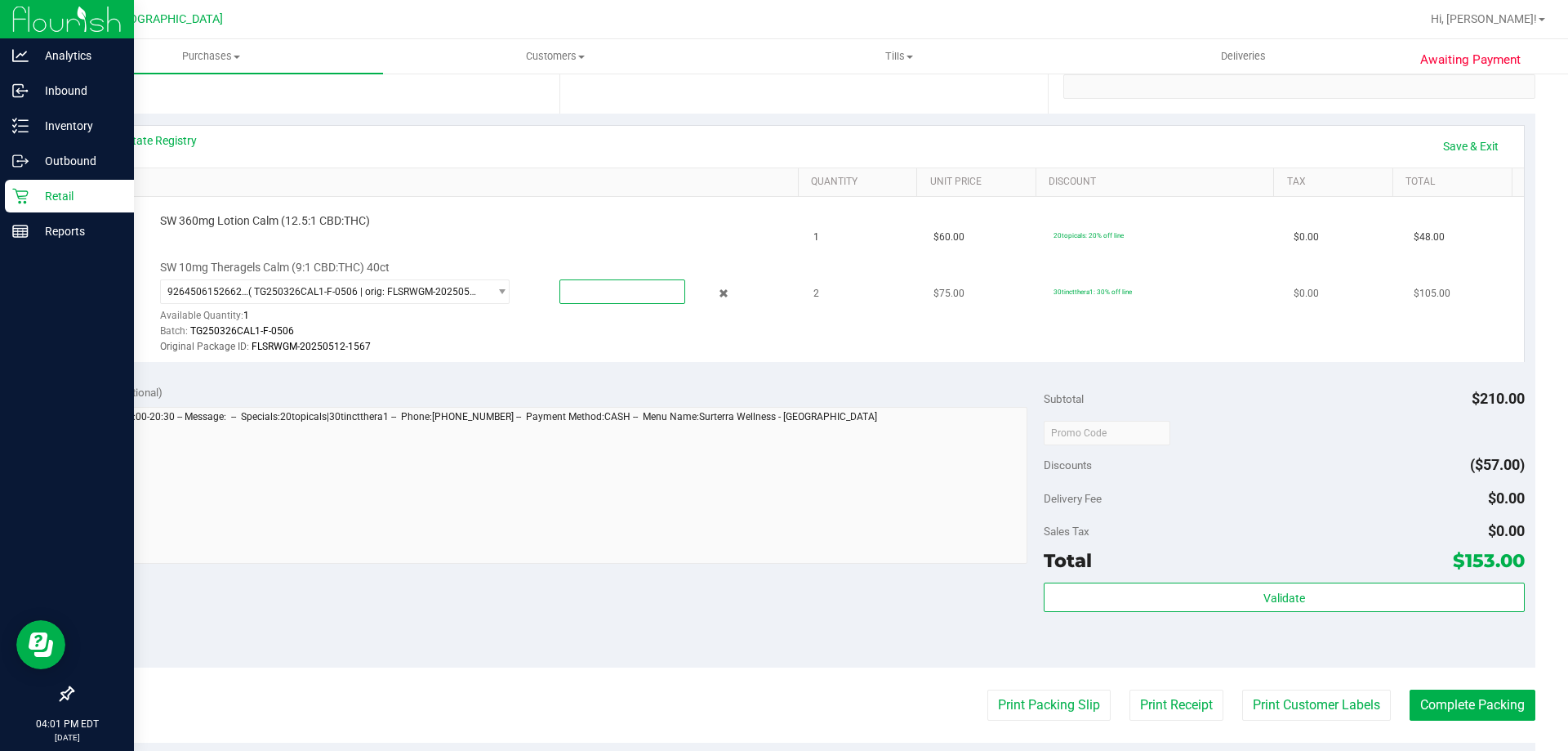
click at [574, 295] on span at bounding box center [622, 292] width 125 height 24
type input "2"
click at [770, 369] on div "View State Registry Save & Exit SKU Quantity Unit Price Discount Tax Total SW 3…" at bounding box center [803, 243] width 1463 height 260
click at [375, 274] on span "SW 10mg Theragels Calm (9:1 CBD:THC) 40ct" at bounding box center [274, 267] width 229 height 16
click at [367, 282] on span "9264506152662208 ( TG250326CAL1-F-0506 | orig: FLSRWGM-20250512-1567 )" at bounding box center [324, 292] width 327 height 22
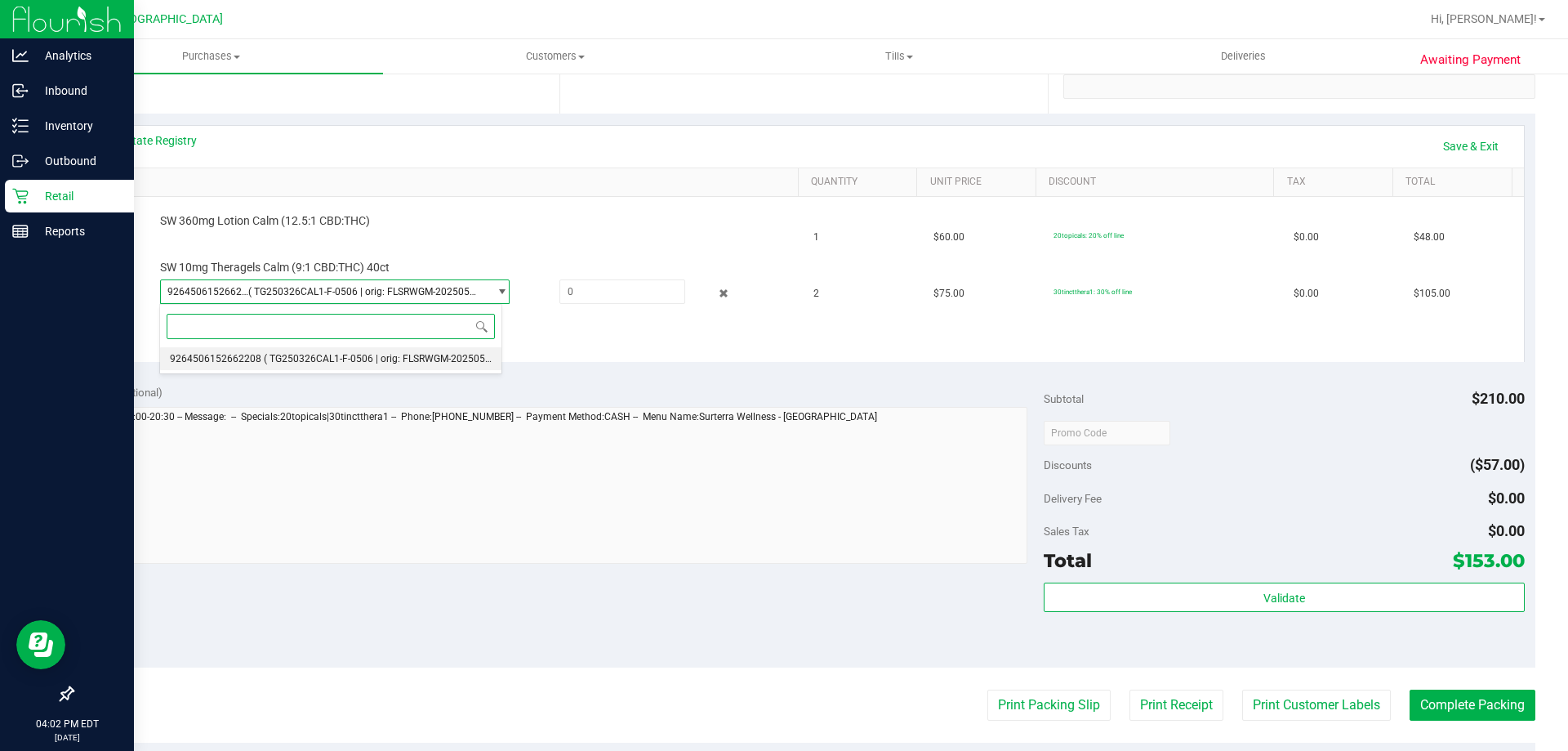
click at [315, 358] on span "( TG250326CAL1-F-0506 | orig: FLSRWGM-20250512-1567 )" at bounding box center [396, 358] width 264 height 11
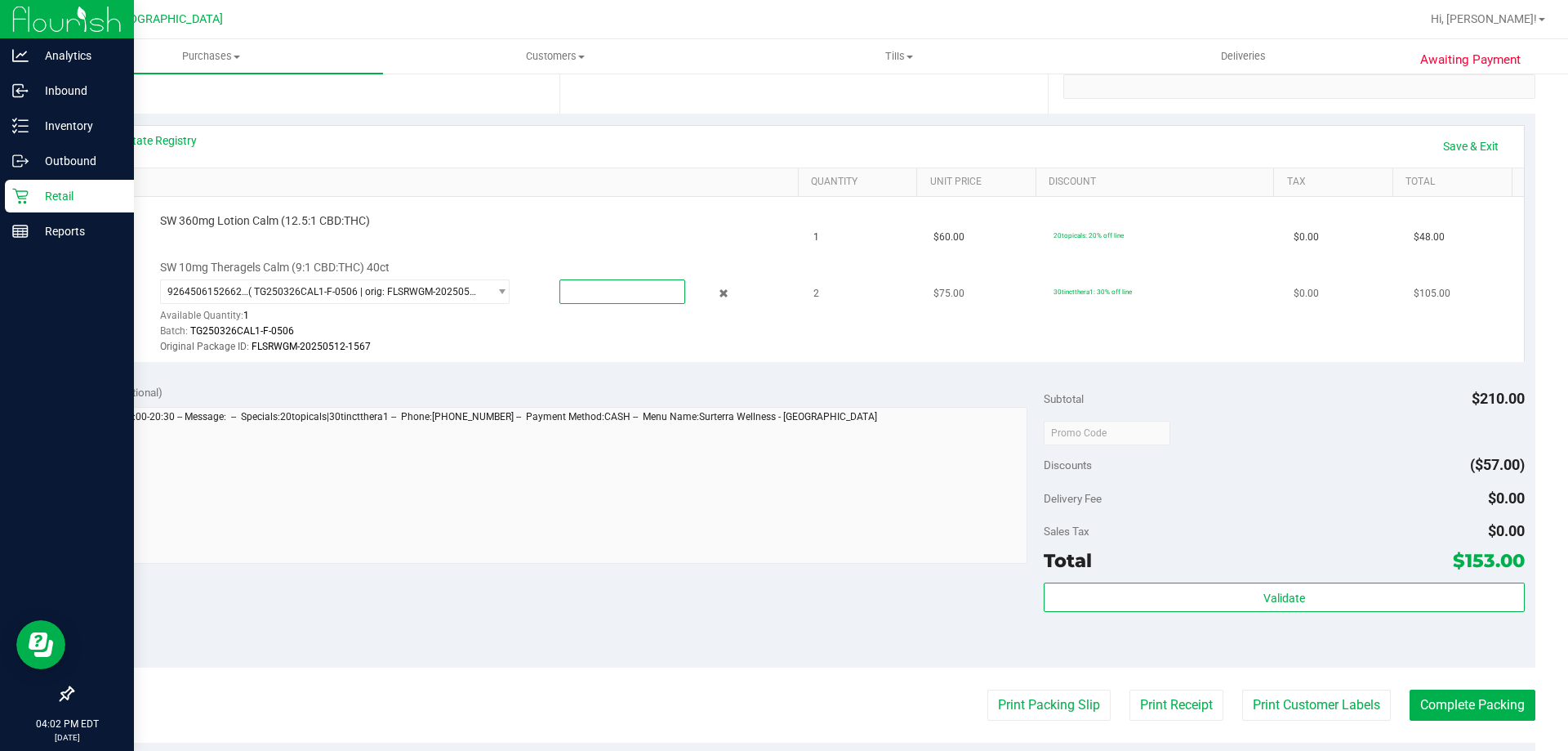
click at [599, 289] on span at bounding box center [622, 292] width 125 height 24
type input "1"
type input "1.0000"
click at [619, 338] on div "Batch: TG250326CAL1-F-0506" at bounding box center [475, 331] width 630 height 16
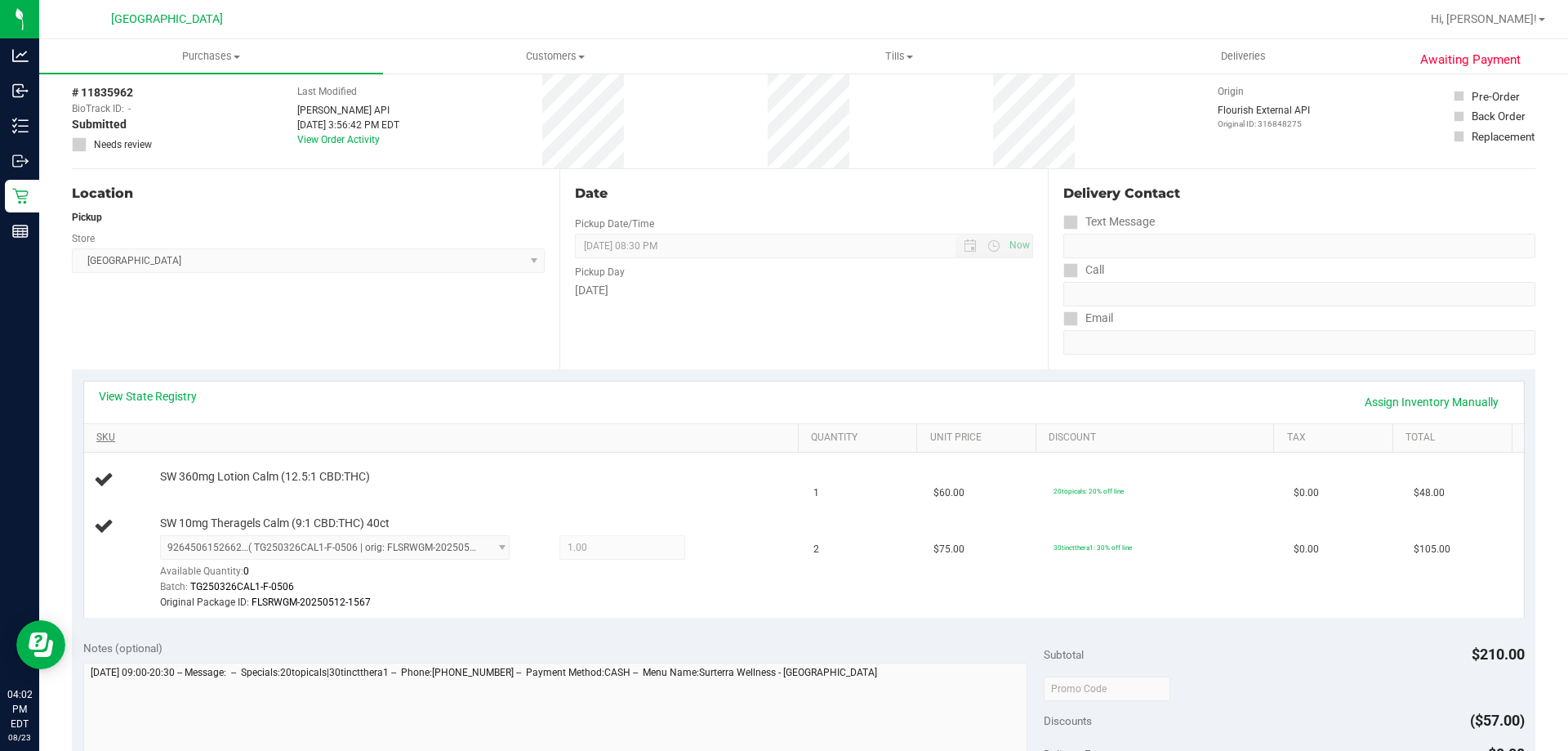
scroll to position [164, 0]
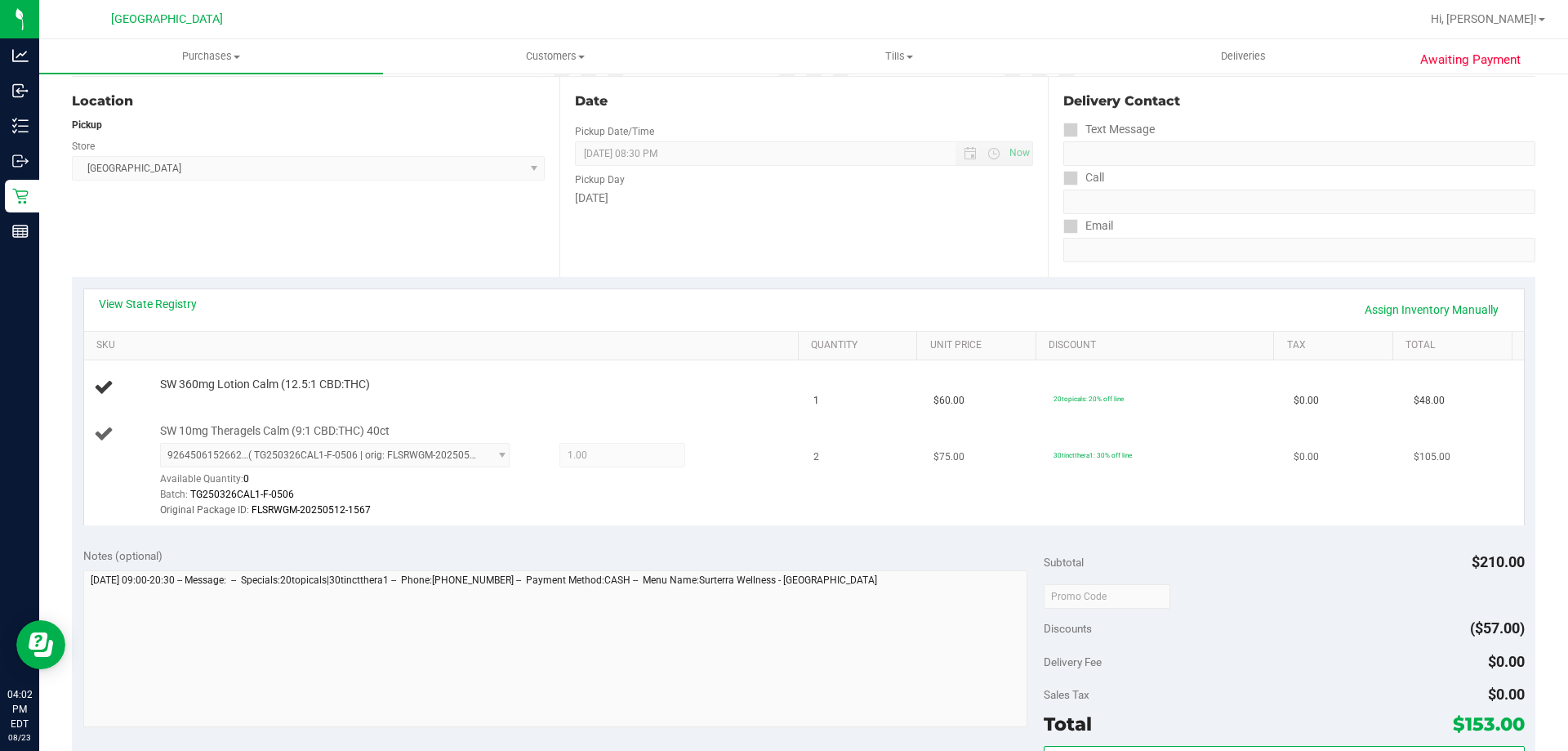
click at [410, 495] on div "Batch: TG250326CAL1-F-0506" at bounding box center [475, 495] width 630 height 16
click at [1455, 312] on link "Assign Inventory Manually" at bounding box center [1431, 310] width 155 height 28
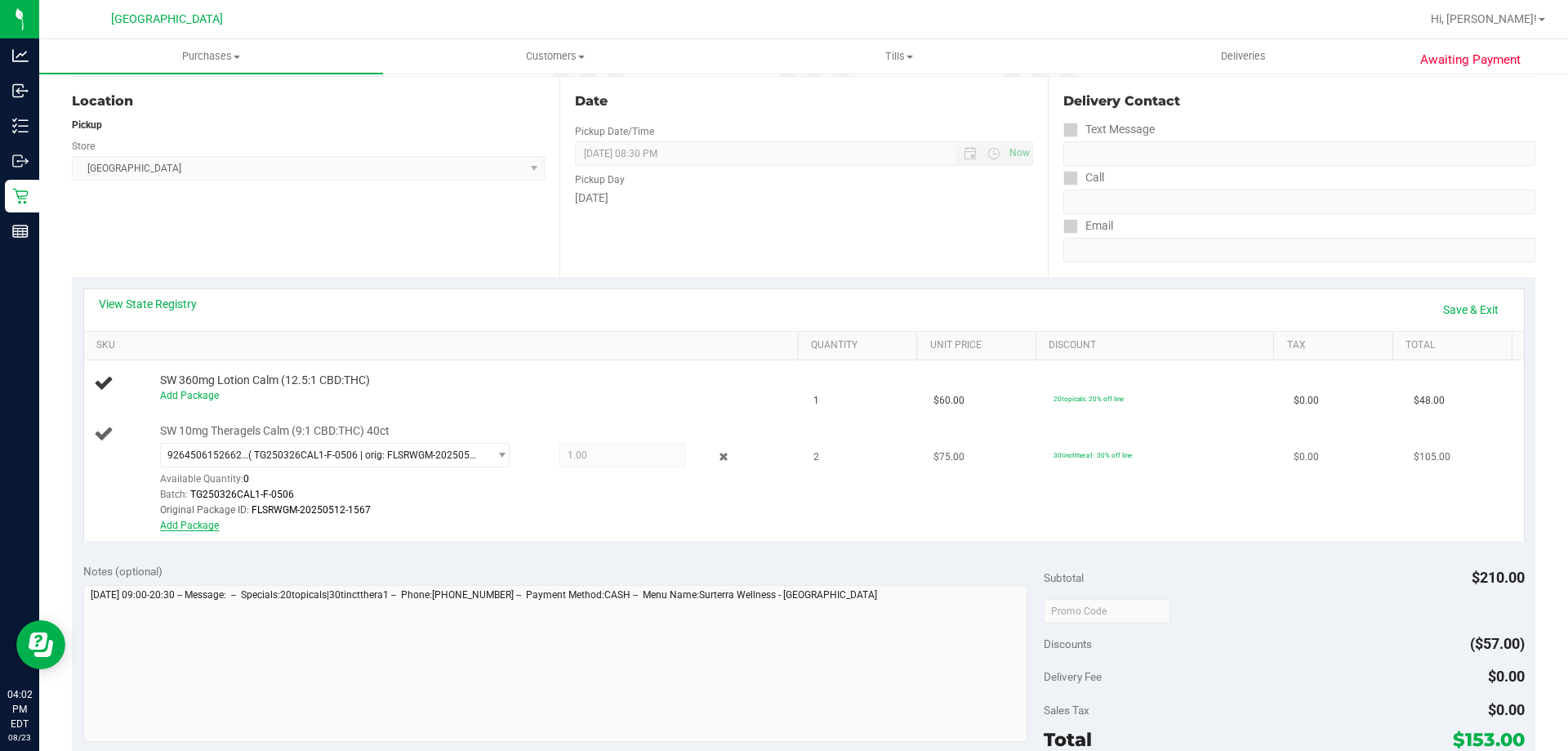
click at [182, 519] on link "Add Package" at bounding box center [189, 525] width 59 height 11
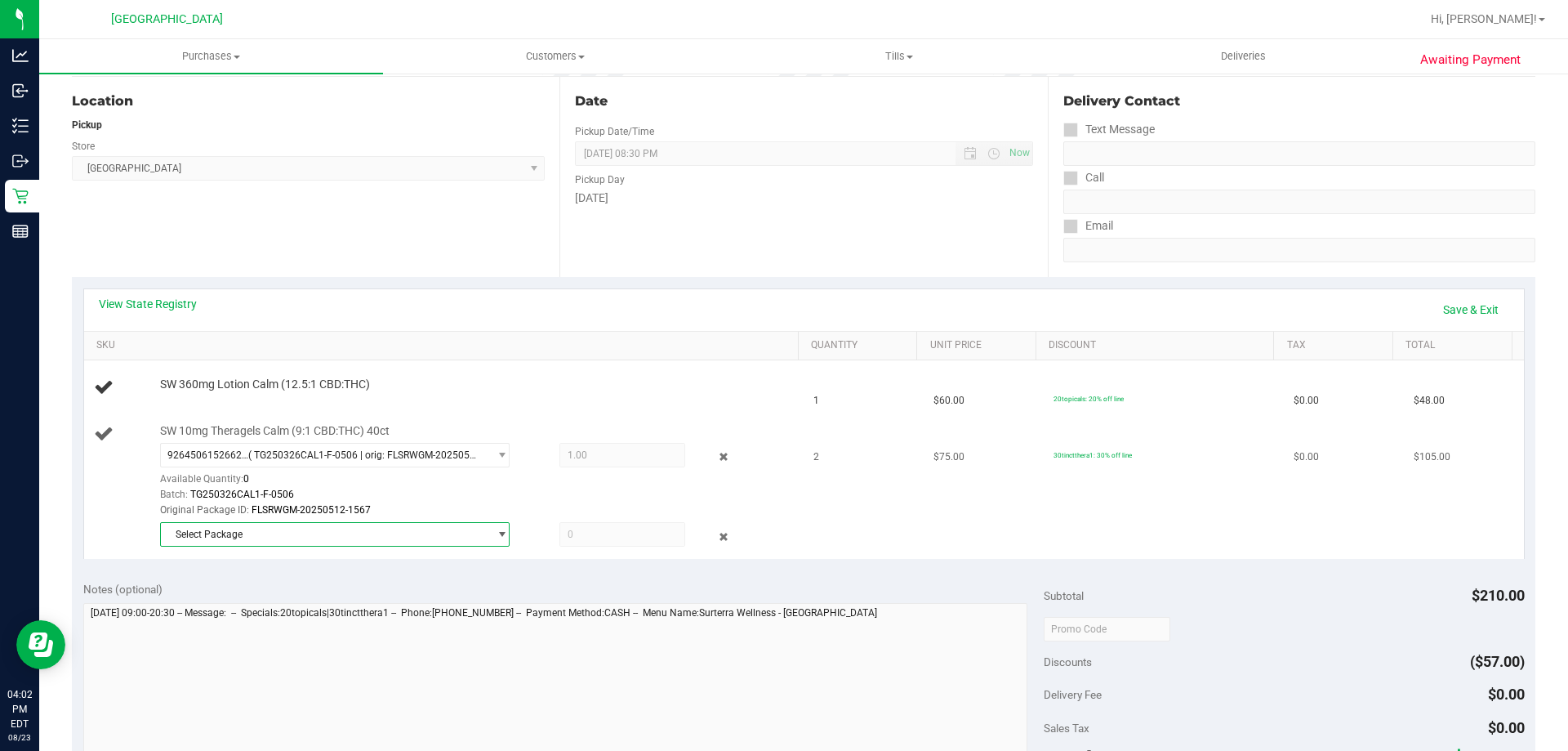
click at [262, 532] on span "Select Package" at bounding box center [324, 534] width 327 height 22
click at [319, 603] on span "( TG250326CAL1-F-0506 | orig: FLSRWGM-20250512-1575 )" at bounding box center [396, 602] width 264 height 11
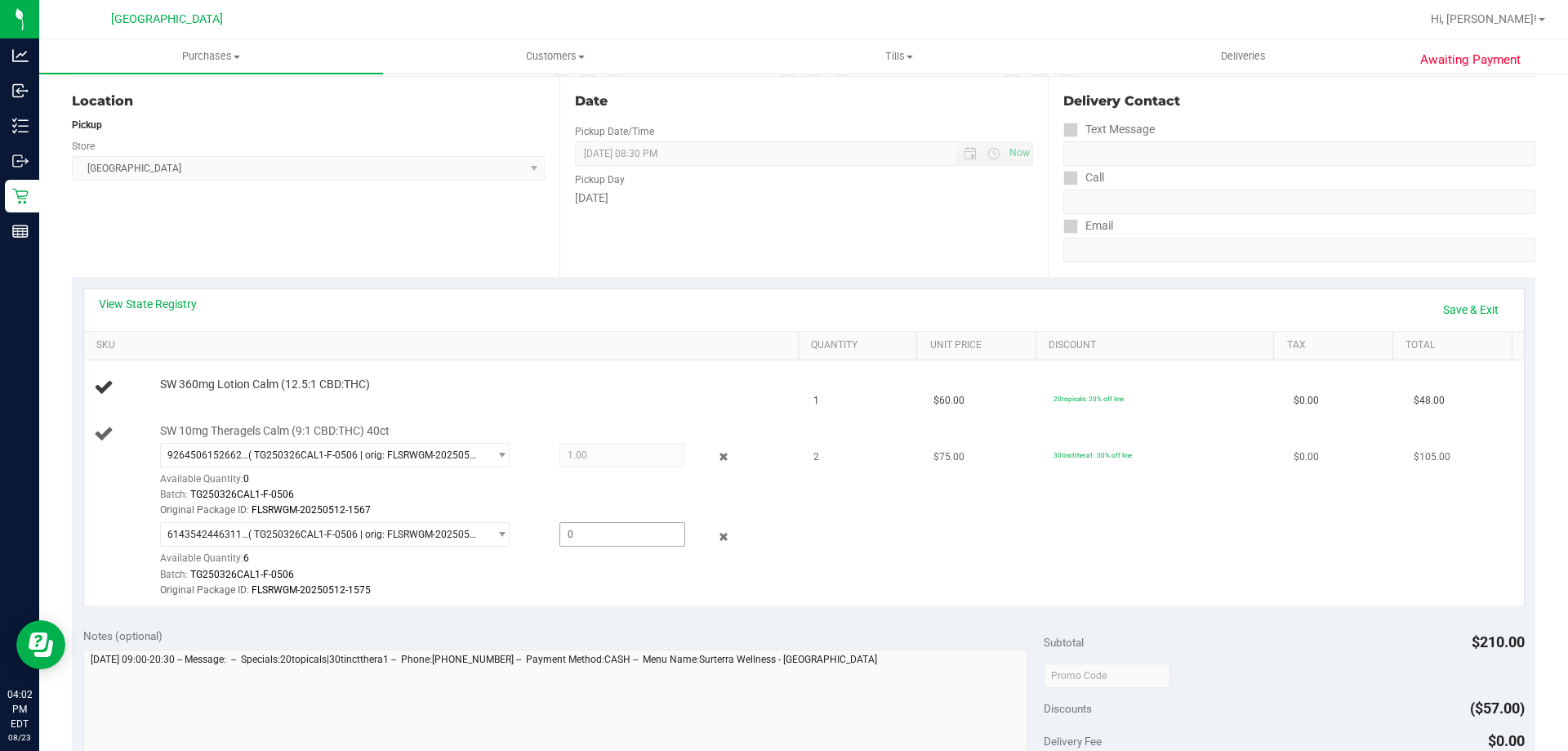
click at [611, 538] on span at bounding box center [622, 534] width 125 height 24
type input "1"
type input "1.0000"
click at [578, 587] on div "Original Package ID: FLSRWGM-20250512-1575" at bounding box center [475, 590] width 630 height 16
click at [200, 390] on link "Add Package" at bounding box center [189, 396] width 59 height 11
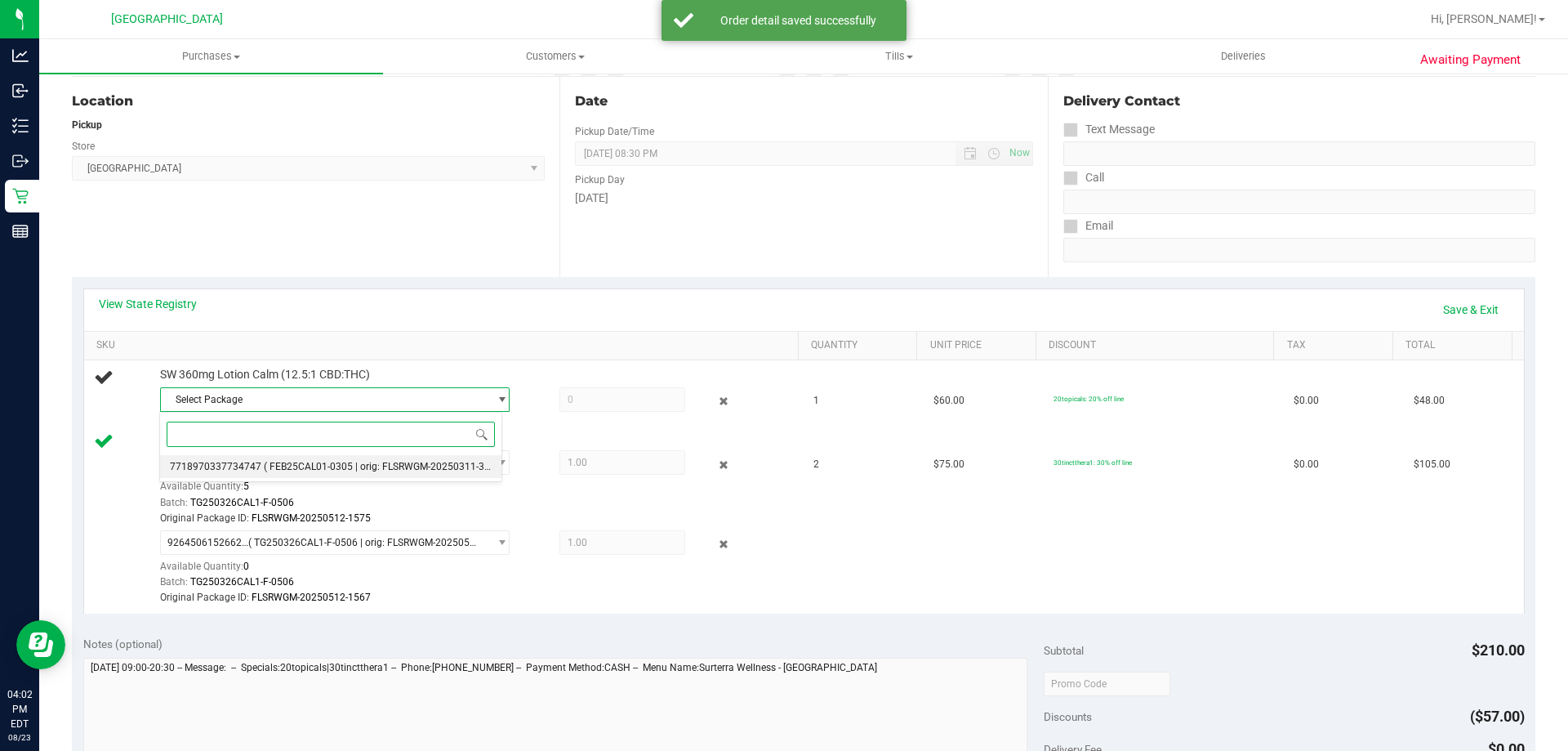
click at [276, 462] on span "( FEB25CAL01-0305 | orig: FLSRWGM-20250311-3078 )" at bounding box center [385, 467] width 243 height 11
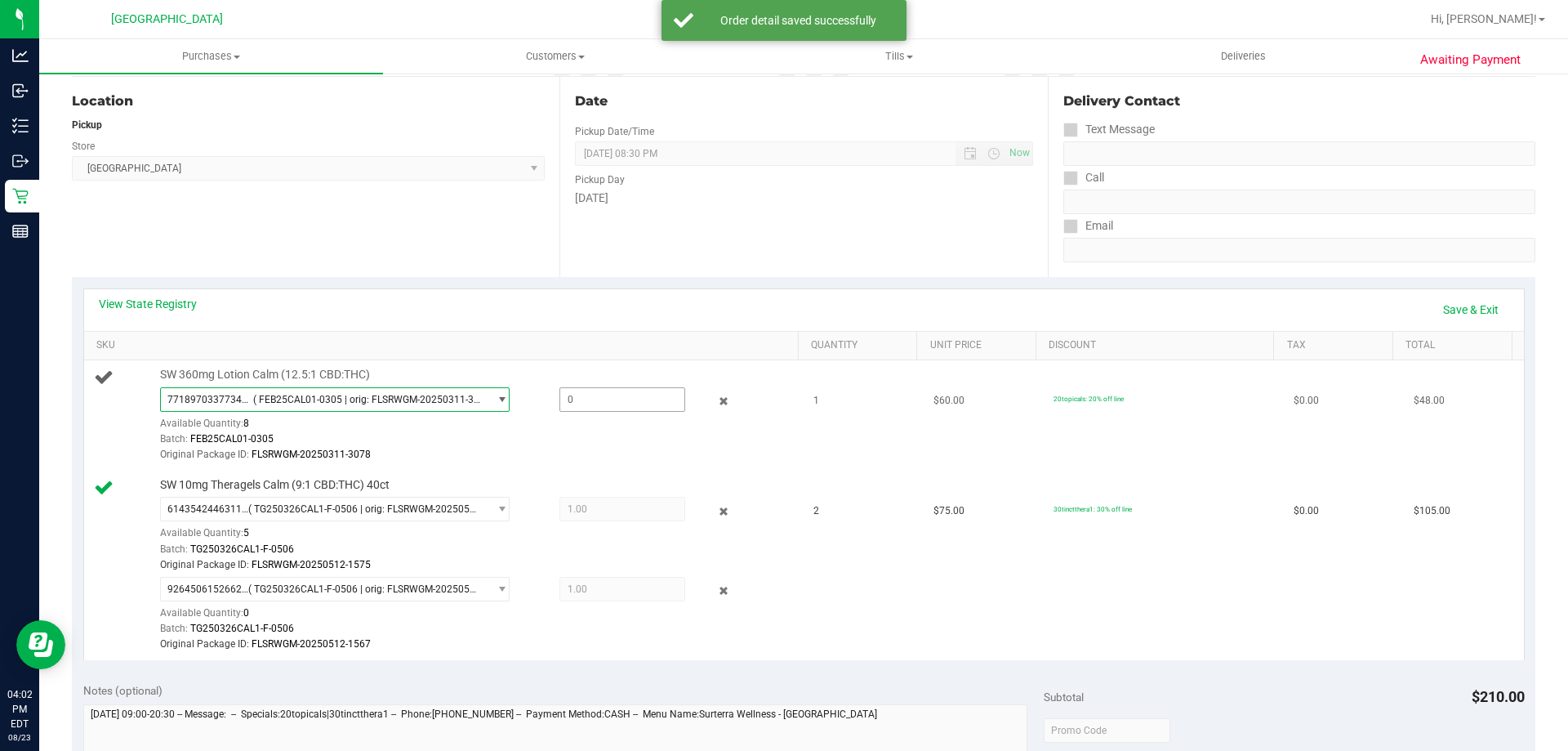
click at [598, 397] on span at bounding box center [622, 399] width 125 height 24
type input "1"
type input "1.0000"
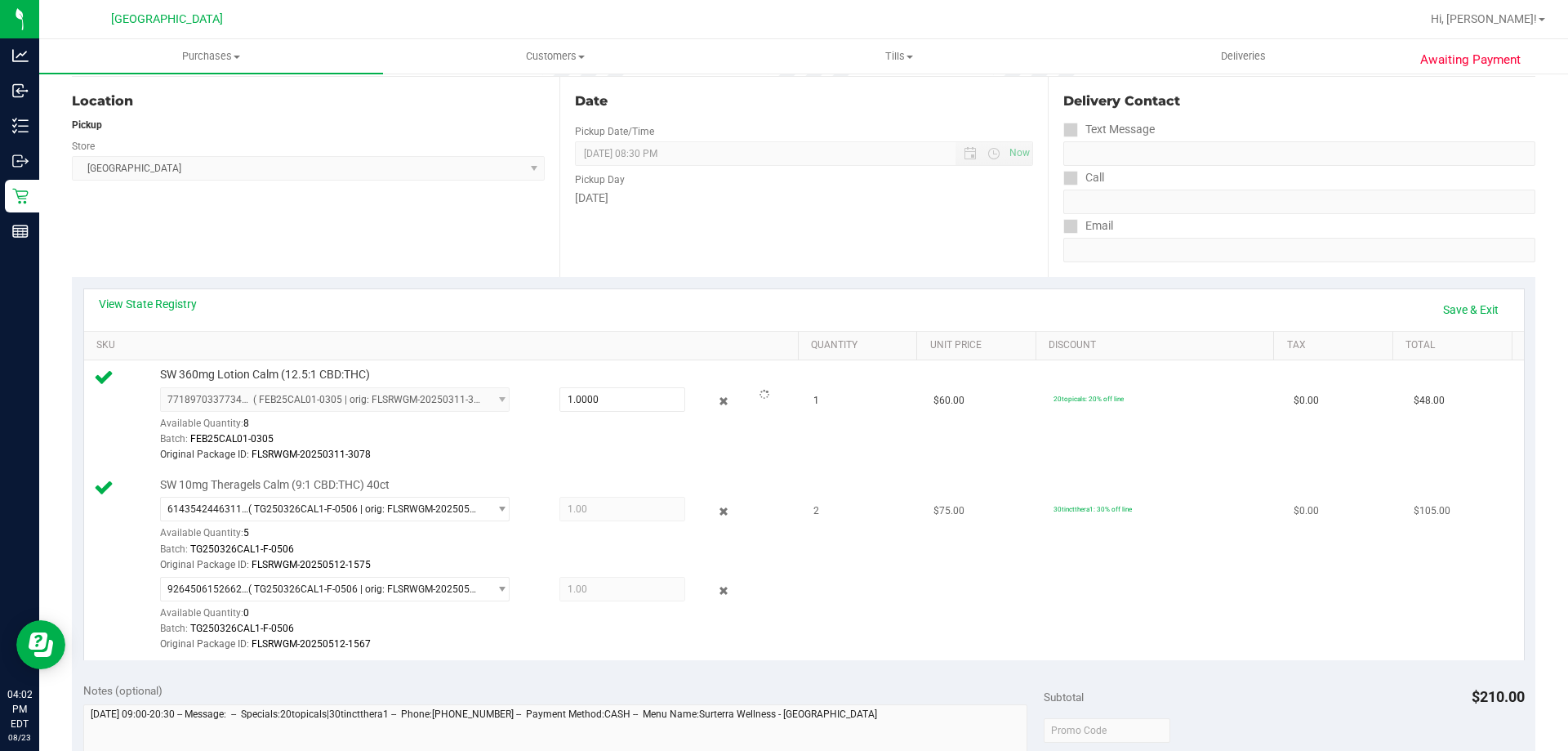
click at [623, 642] on div "Original Package ID: FLSRWGM-20250512-1567" at bounding box center [475, 643] width 630 height 16
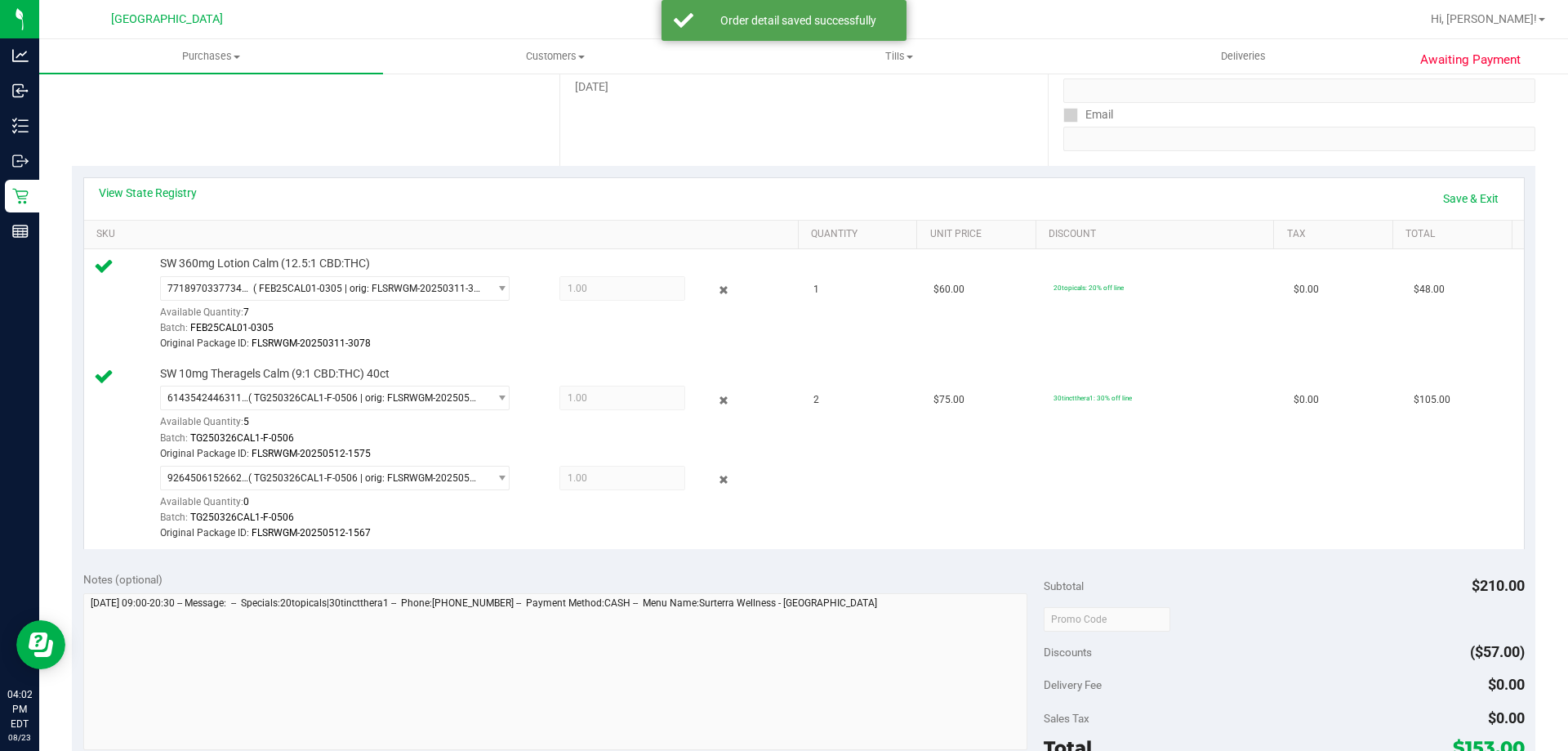
scroll to position [571, 0]
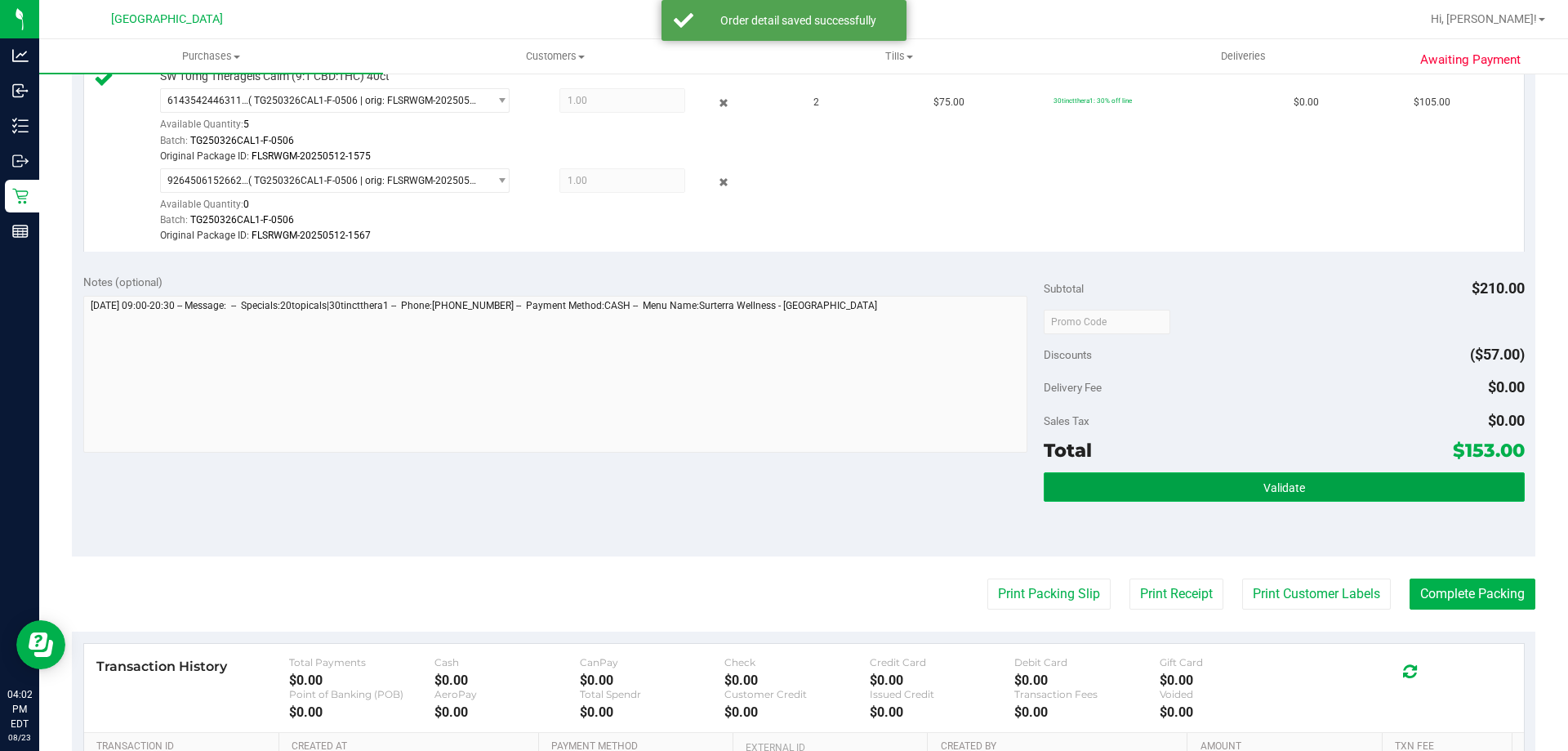
click at [1189, 484] on button "Validate" at bounding box center [1284, 486] width 481 height 29
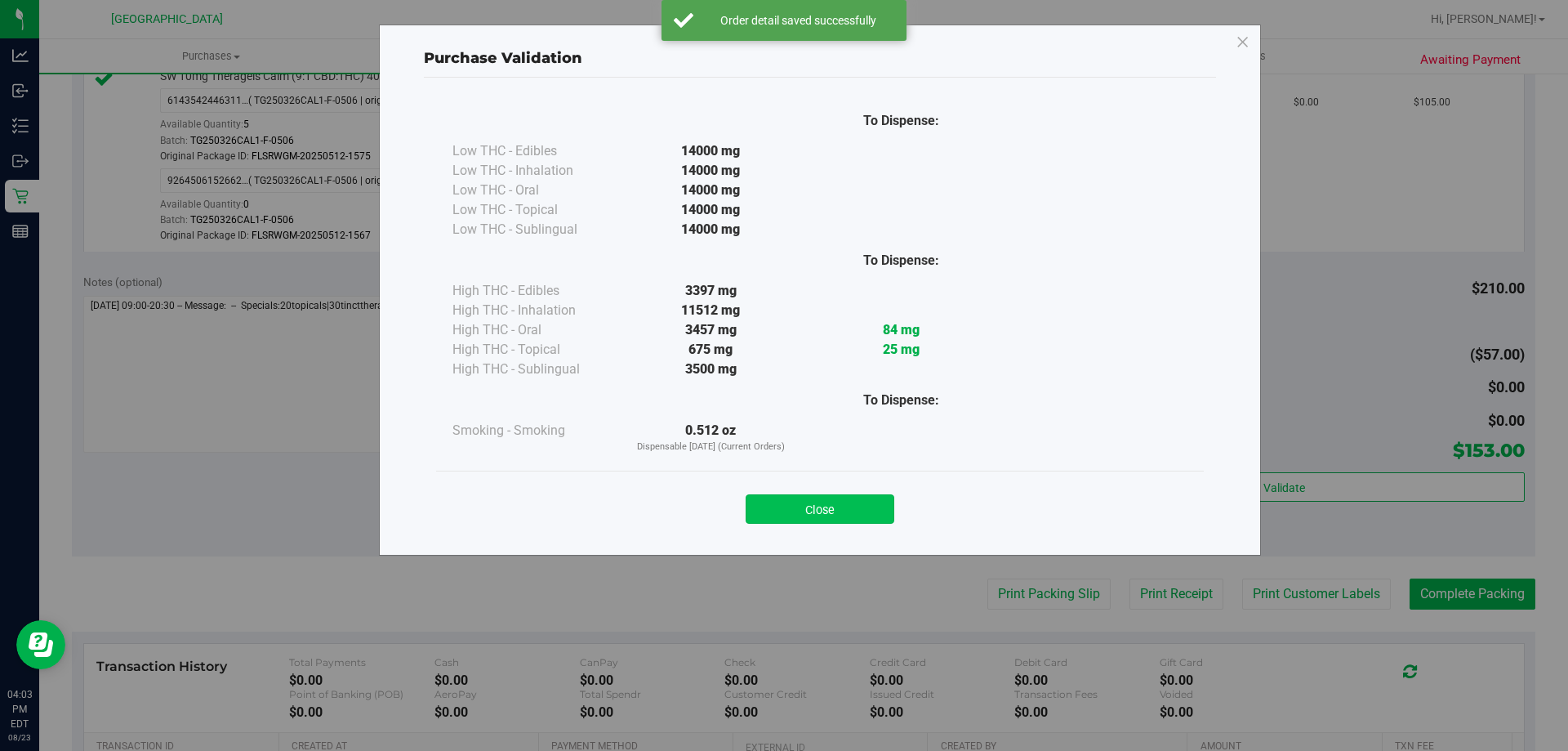
click at [762, 501] on button "Close" at bounding box center [819, 508] width 149 height 29
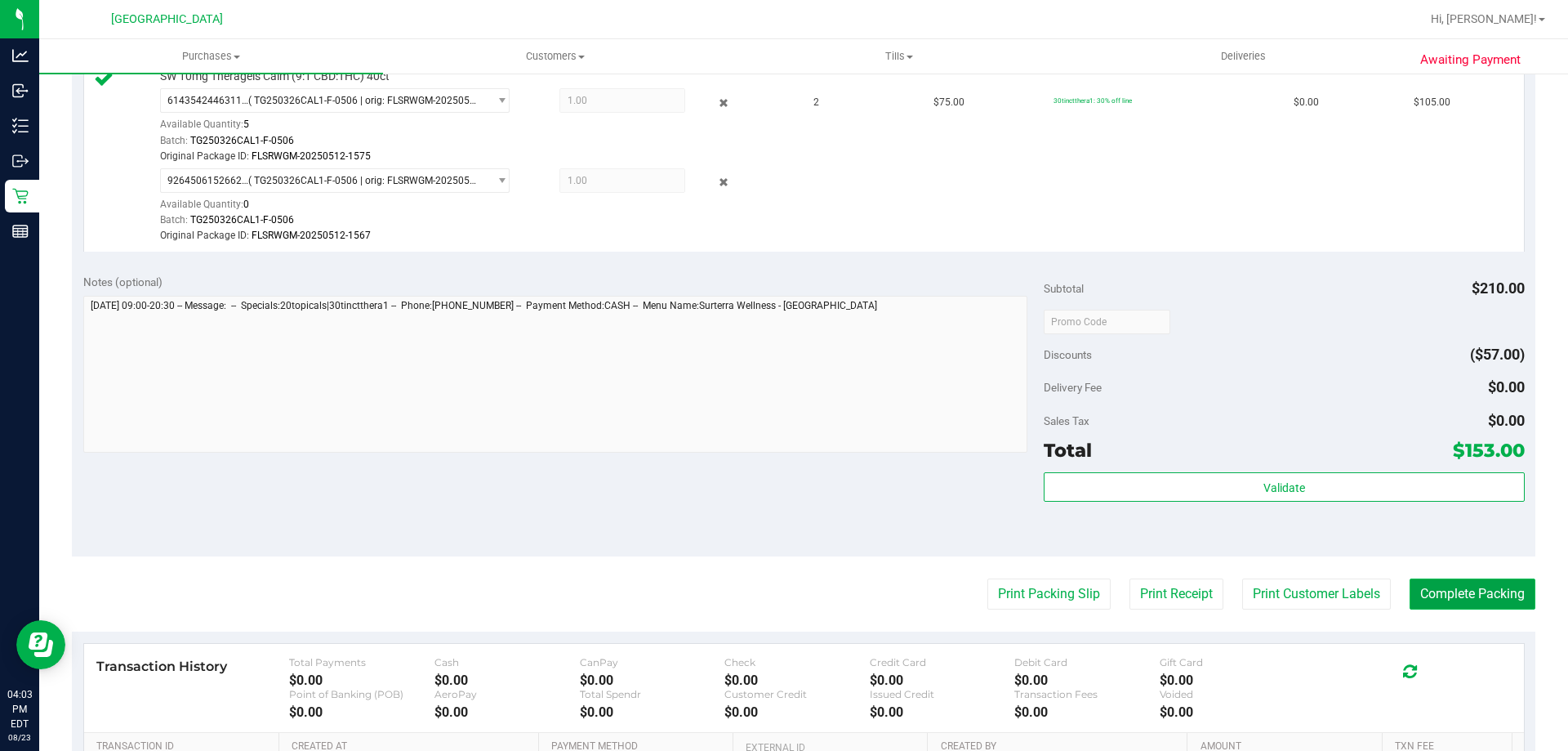
click at [1427, 590] on button "Complete Packing" at bounding box center [1472, 593] width 125 height 31
click at [1427, 590] on button "Complete Packing" at bounding box center [1465, 593] width 138 height 31
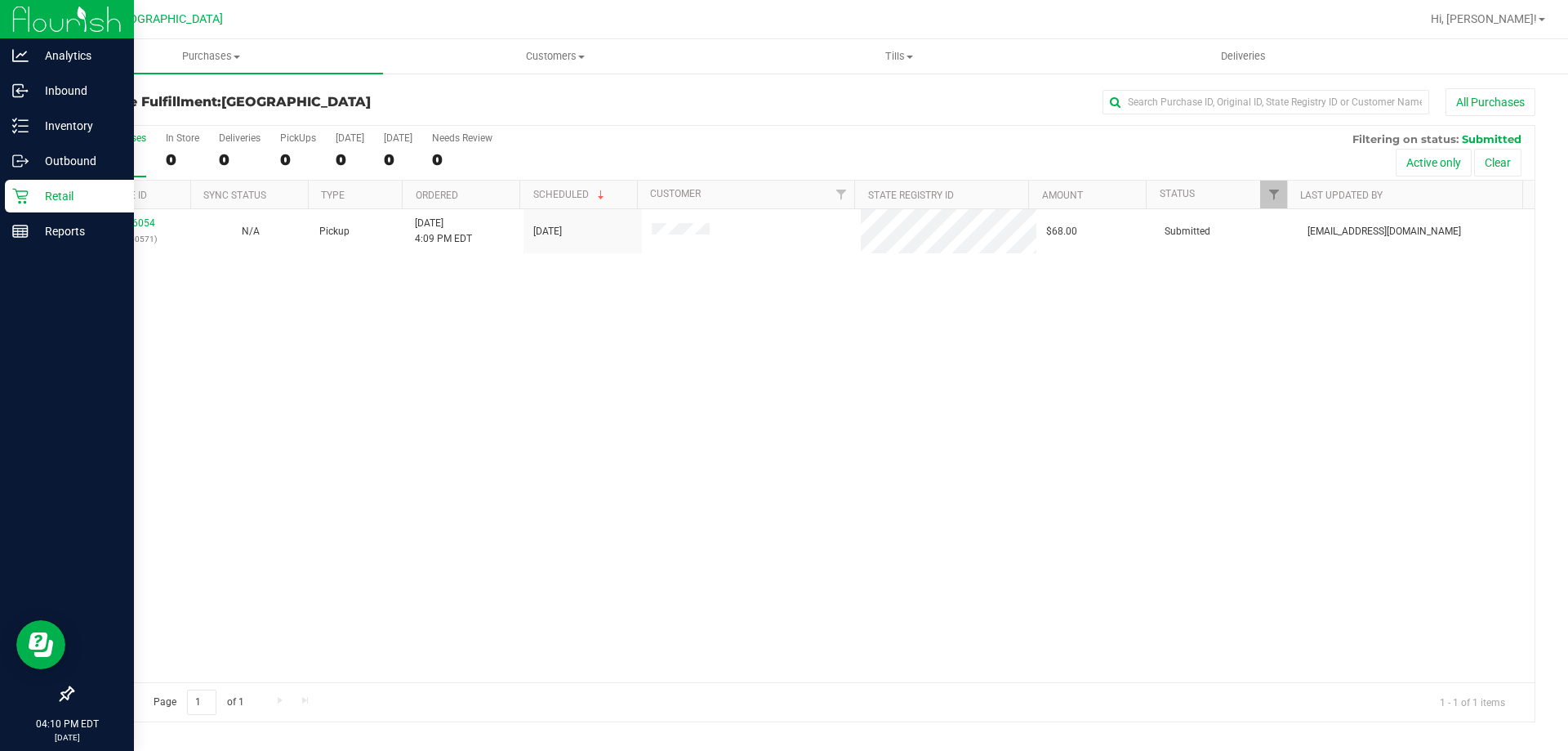
click at [30, 204] on p "Retail" at bounding box center [78, 195] width 98 height 20
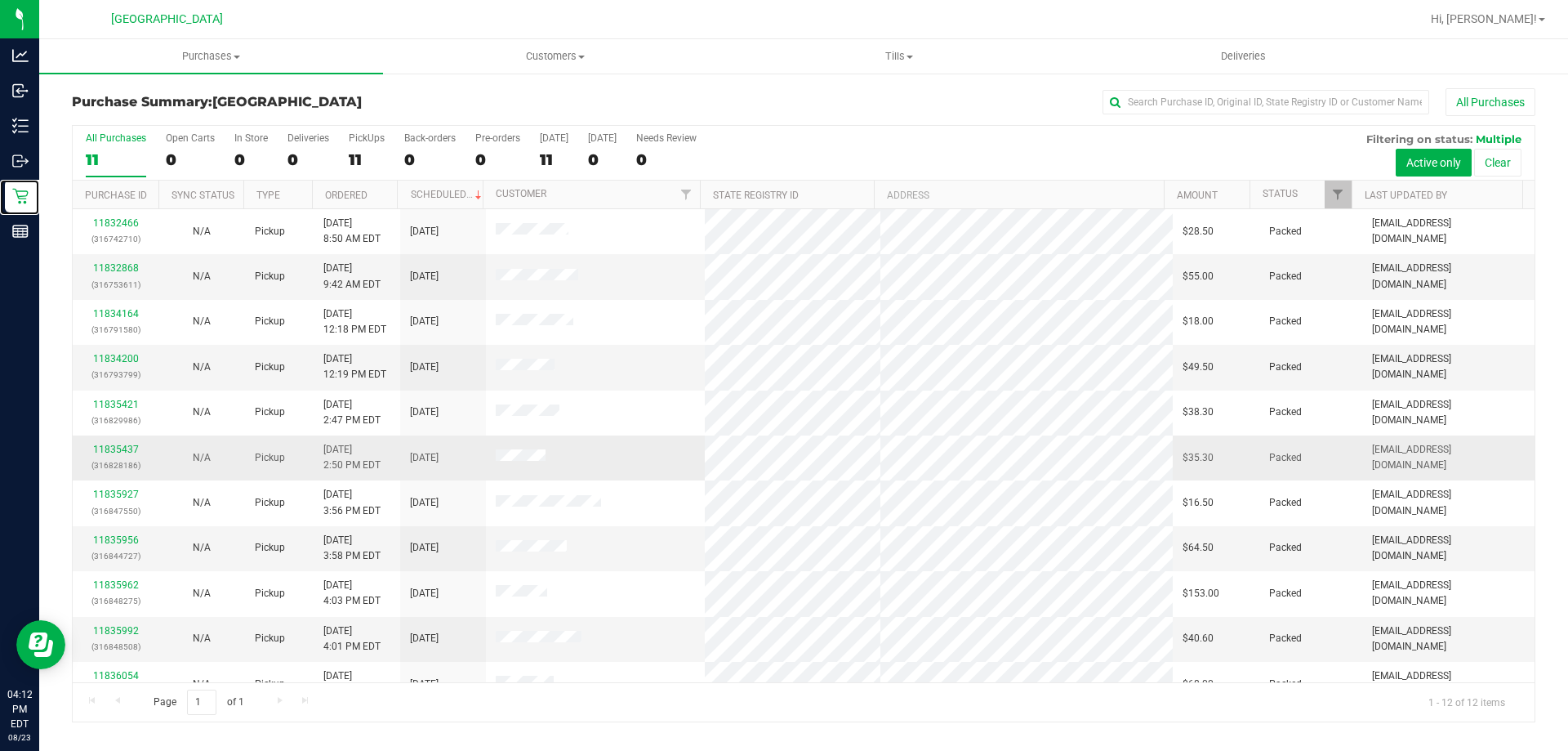
scroll to position [69, 0]
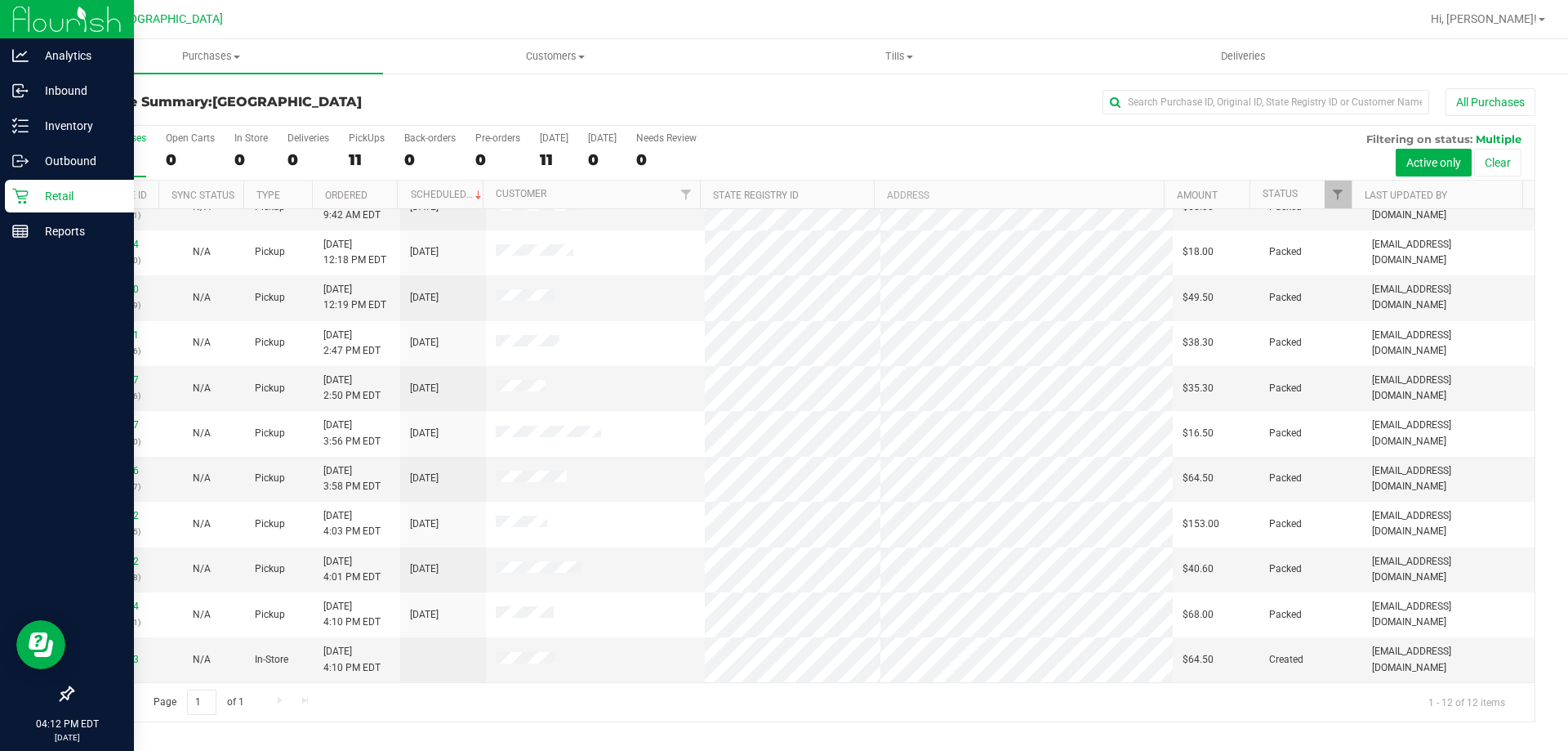
click at [50, 210] on div "Retail" at bounding box center [69, 195] width 129 height 33
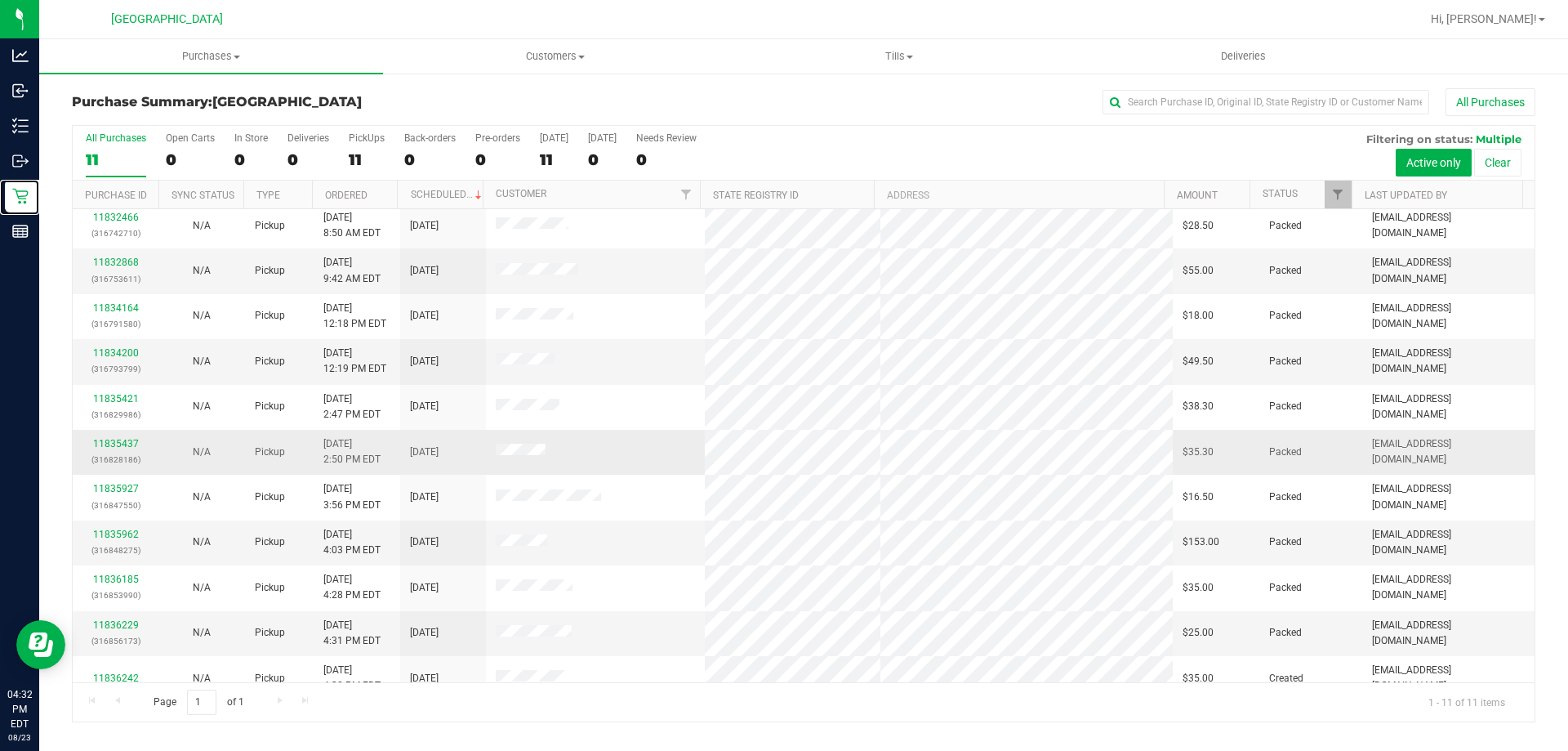
scroll to position [0, 0]
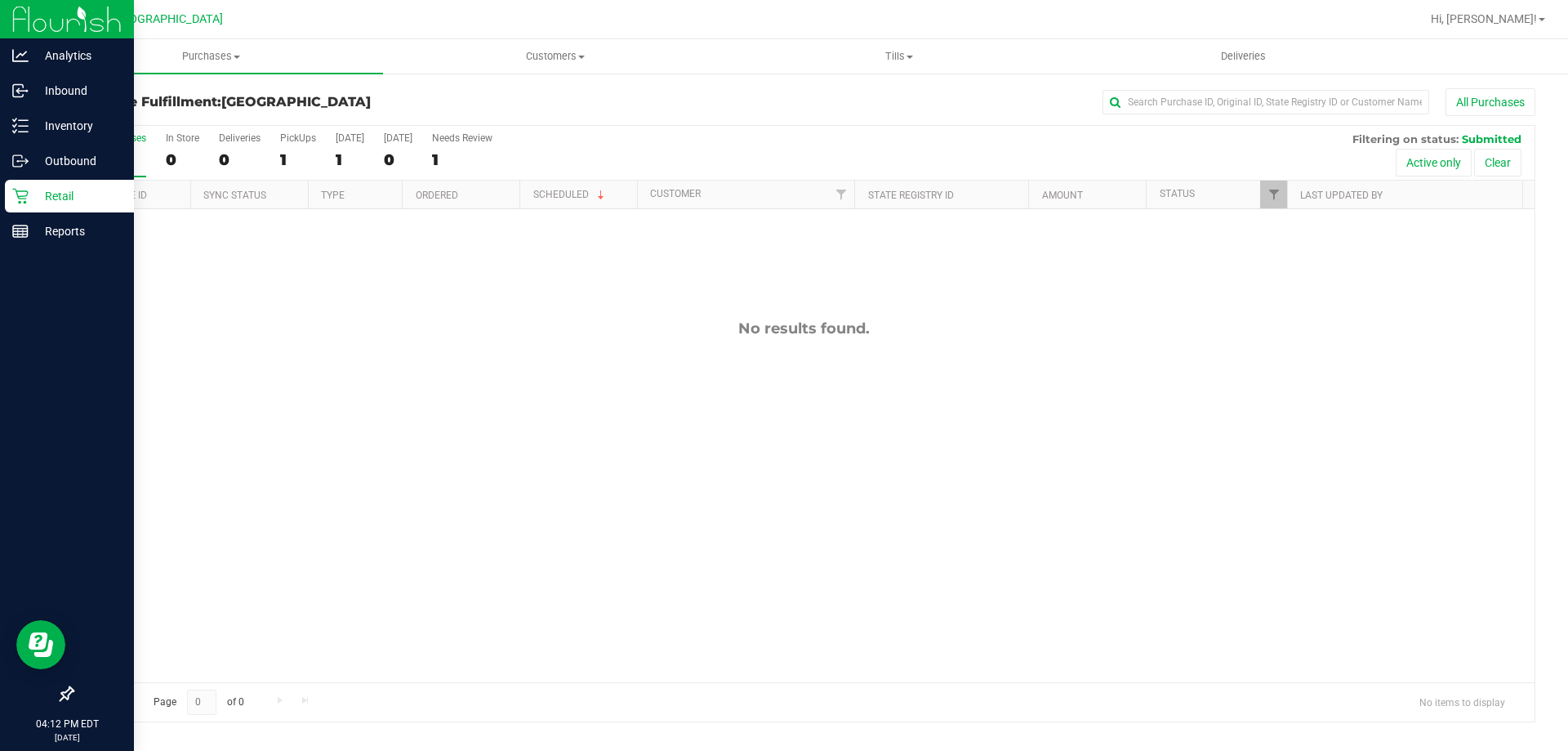
click at [60, 186] on p "Retail" at bounding box center [78, 195] width 98 height 20
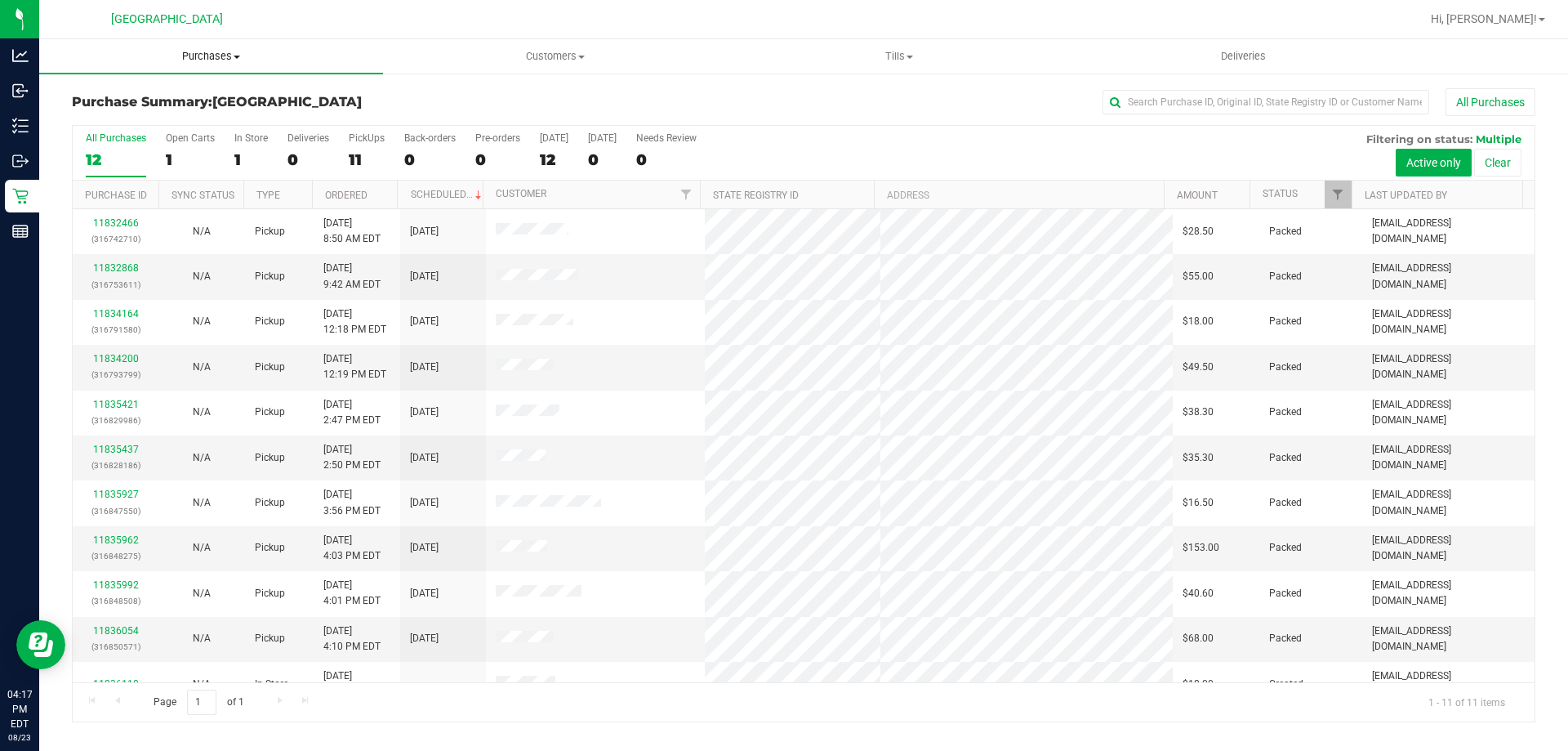
click at [209, 60] on span "Purchases" at bounding box center [211, 56] width 344 height 15
click at [115, 119] on span "Fulfillment" at bounding box center [90, 118] width 101 height 14
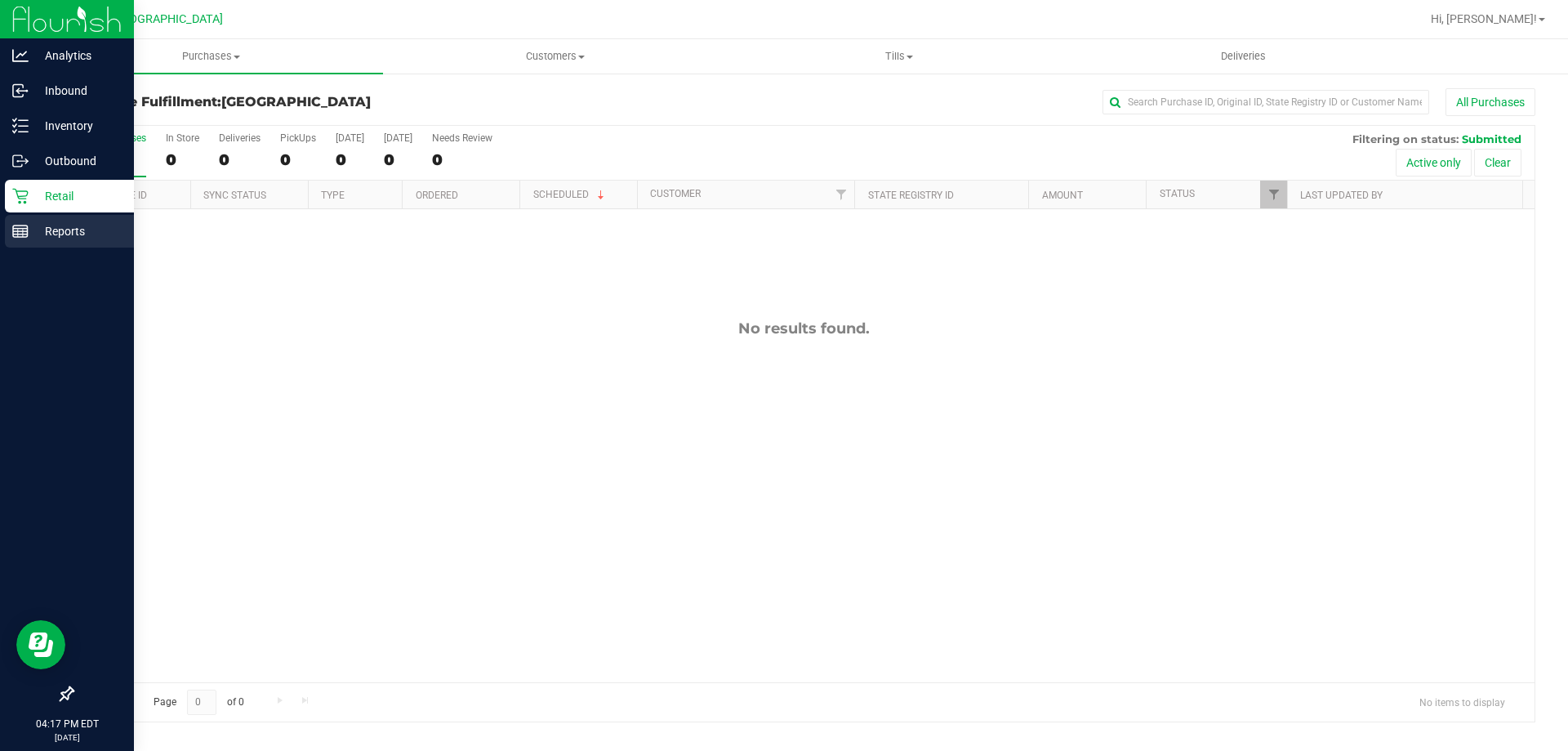
click at [28, 233] on rect at bounding box center [21, 231] width 15 height 11
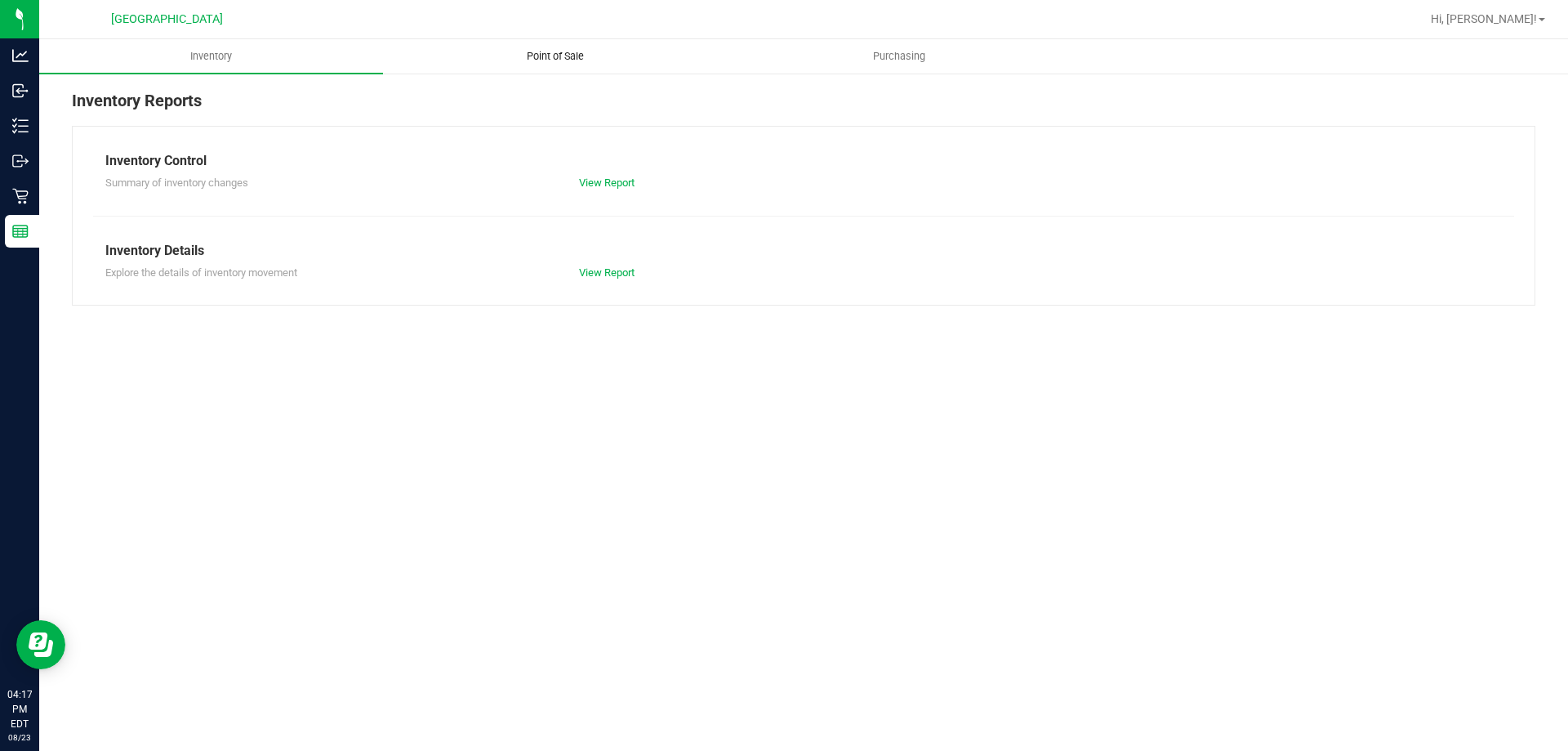
click at [567, 55] on span "Point of Sale" at bounding box center [555, 56] width 101 height 15
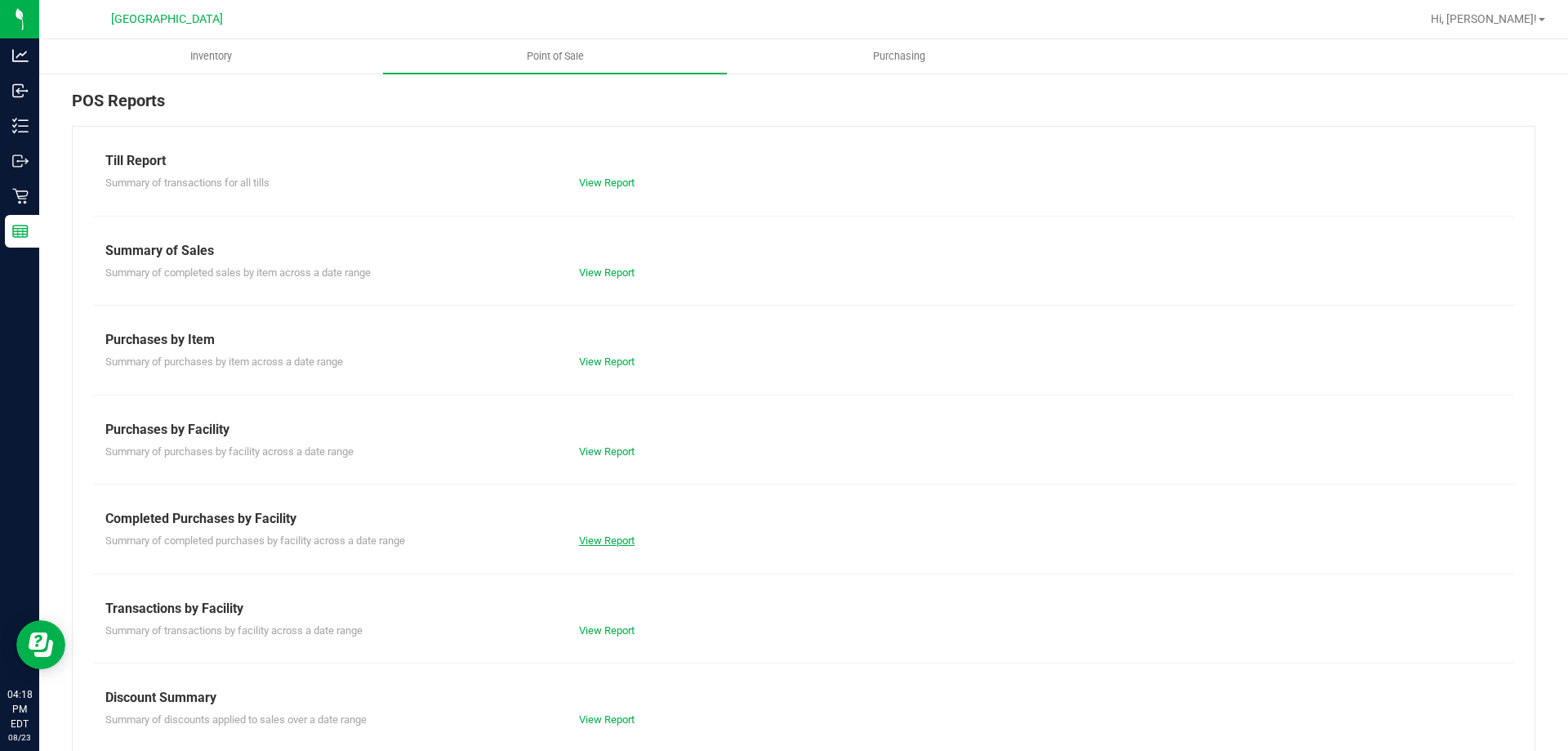
click at [624, 539] on link "View Report" at bounding box center [606, 540] width 55 height 12
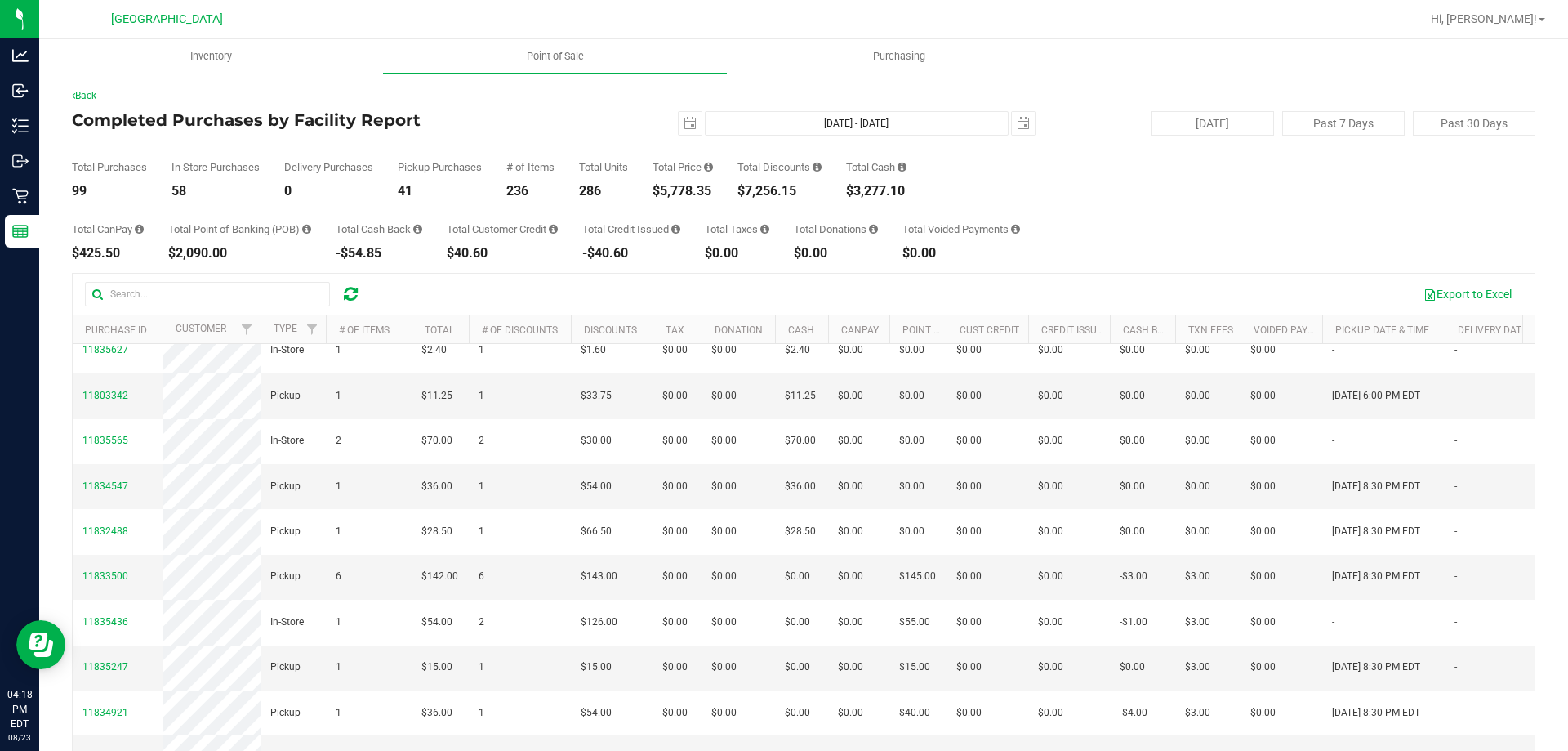
scroll to position [816, 0]
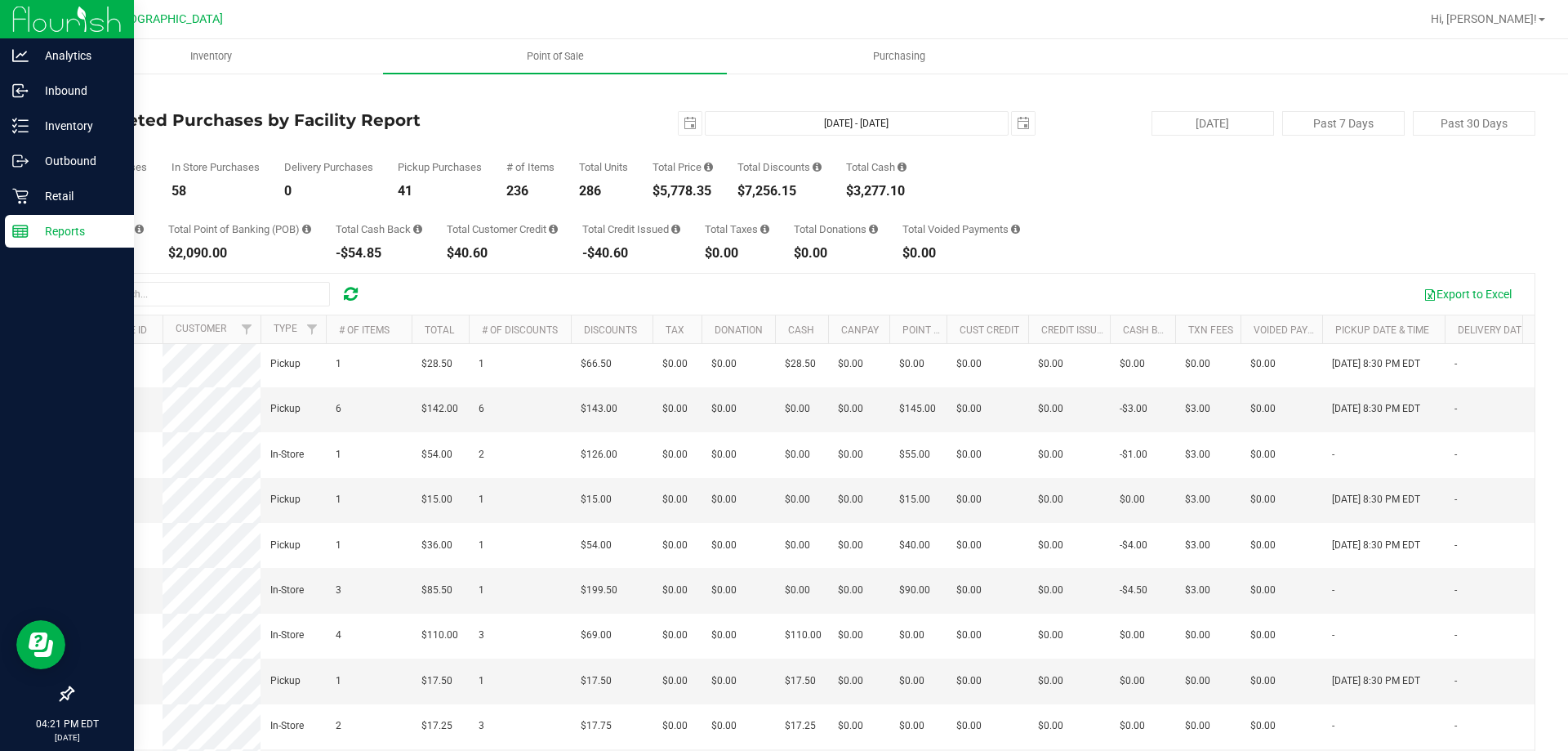
click at [49, 228] on p "Reports" at bounding box center [78, 231] width 98 height 20
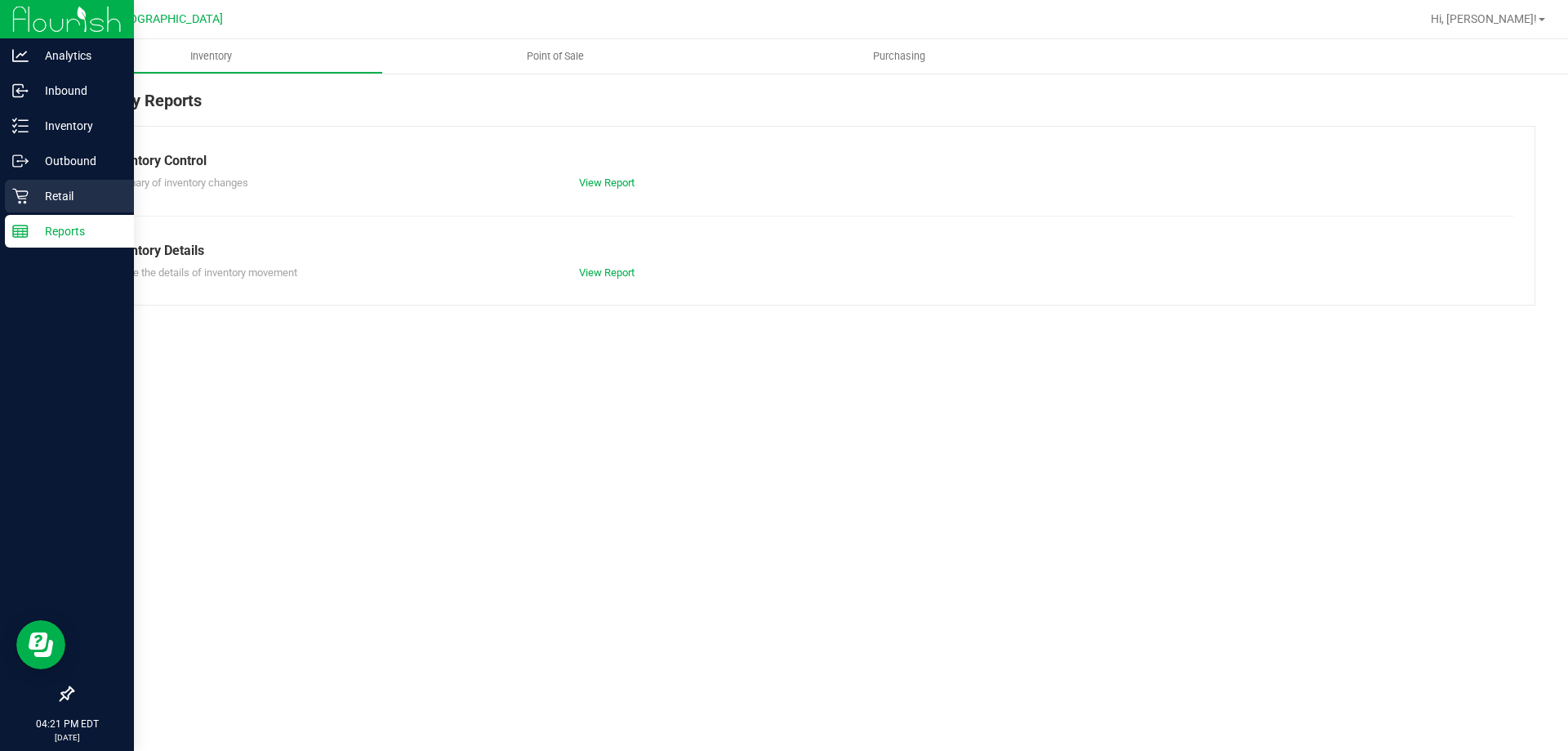
click at [65, 204] on p "Retail" at bounding box center [78, 195] width 98 height 20
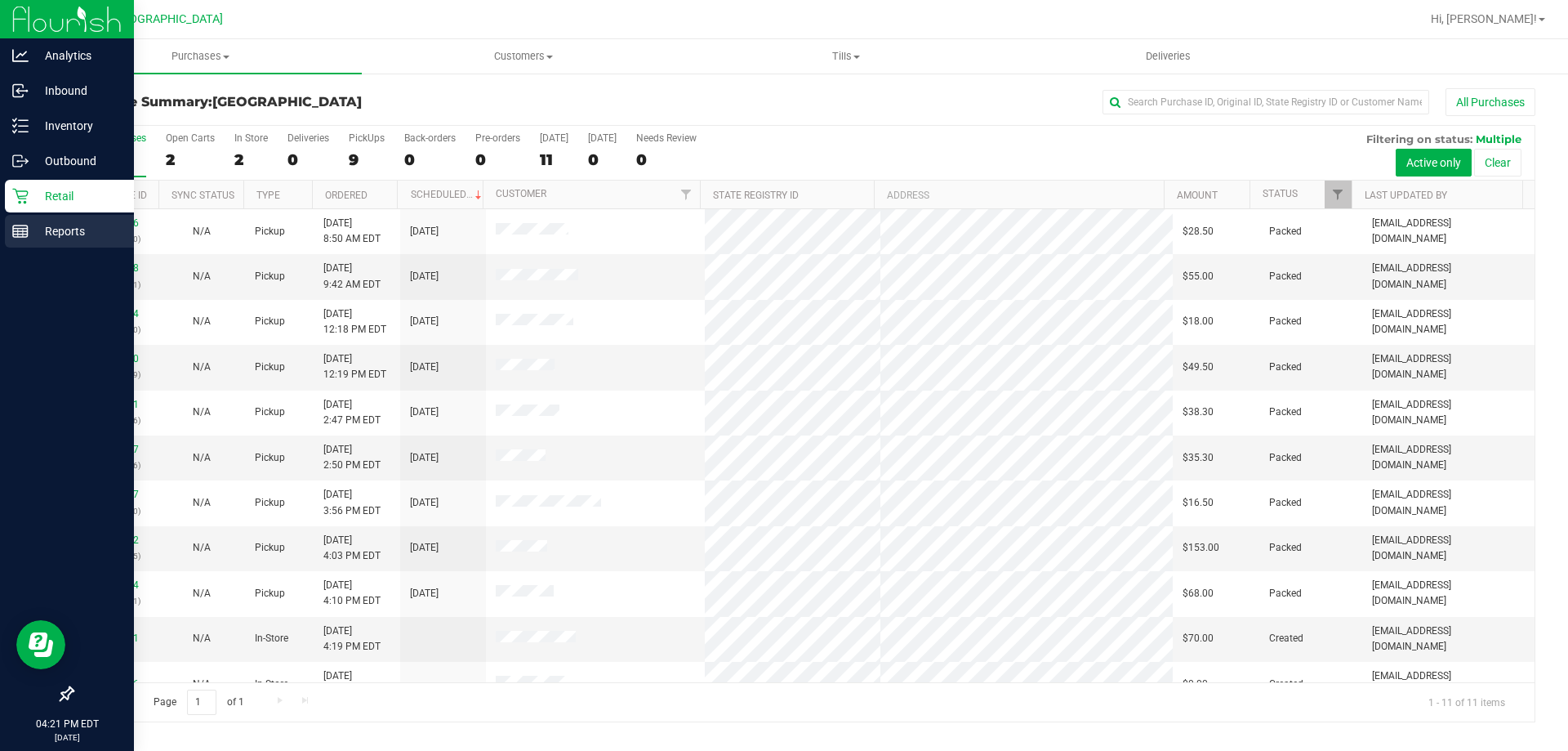
click at [73, 236] on p "Reports" at bounding box center [78, 231] width 98 height 20
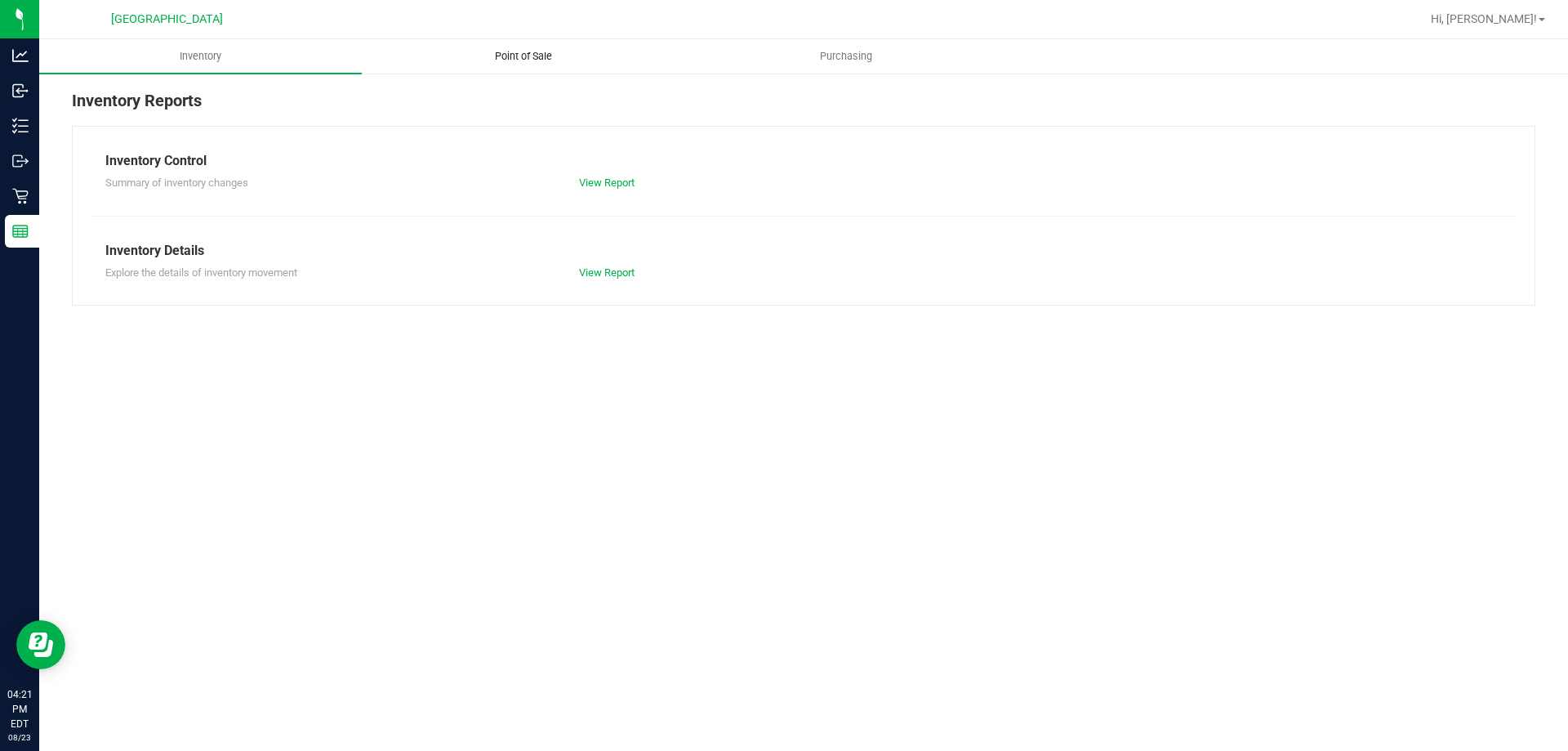
click at [525, 52] on span "Point of Sale" at bounding box center [524, 56] width 101 height 15
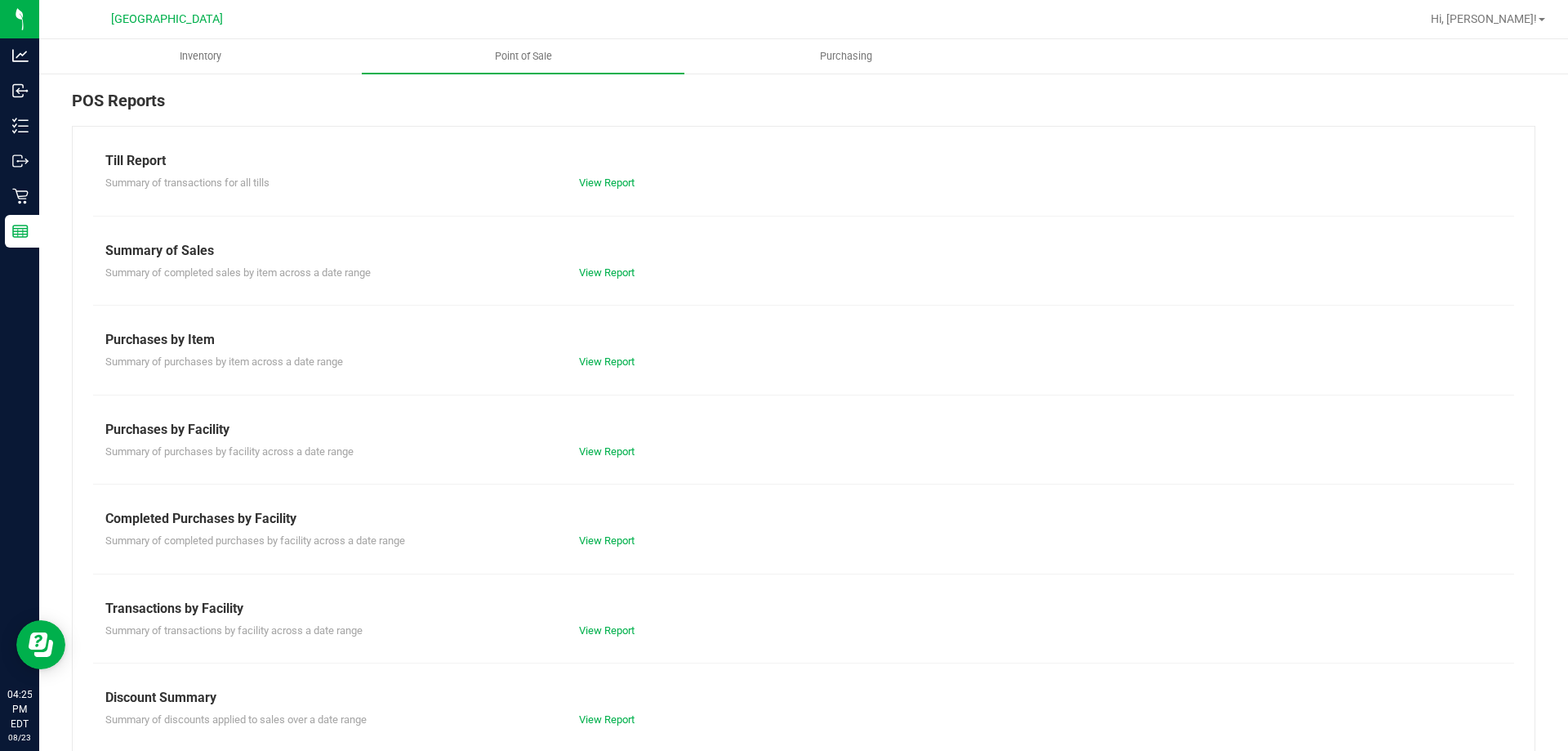
click at [608, 533] on div "View Report" at bounding box center [684, 540] width 237 height 16
click at [608, 534] on link "View Report" at bounding box center [606, 540] width 55 height 12
